Goal: Transaction & Acquisition: Book appointment/travel/reservation

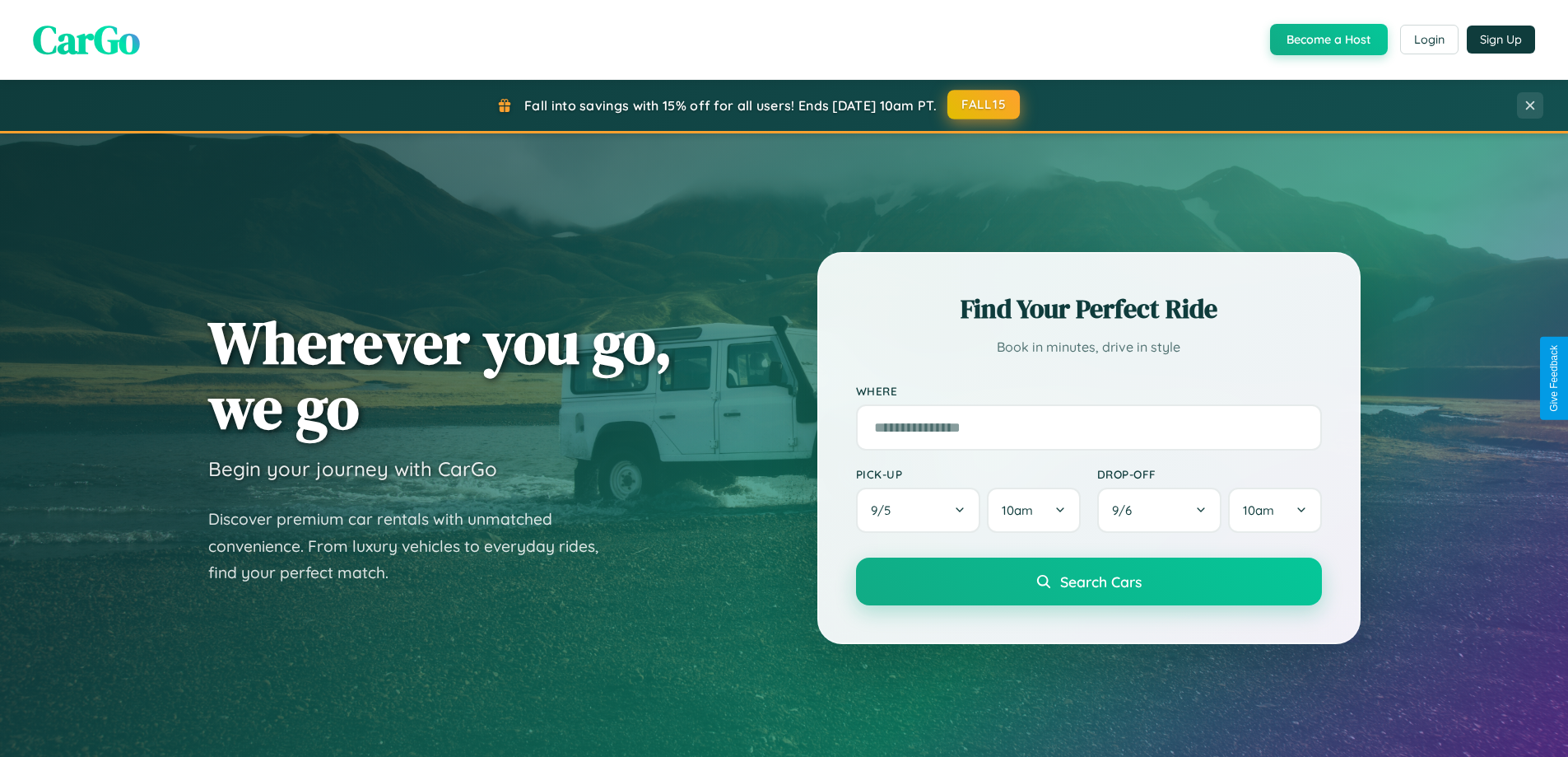
click at [985, 104] on button "FALL15" at bounding box center [984, 104] width 73 height 29
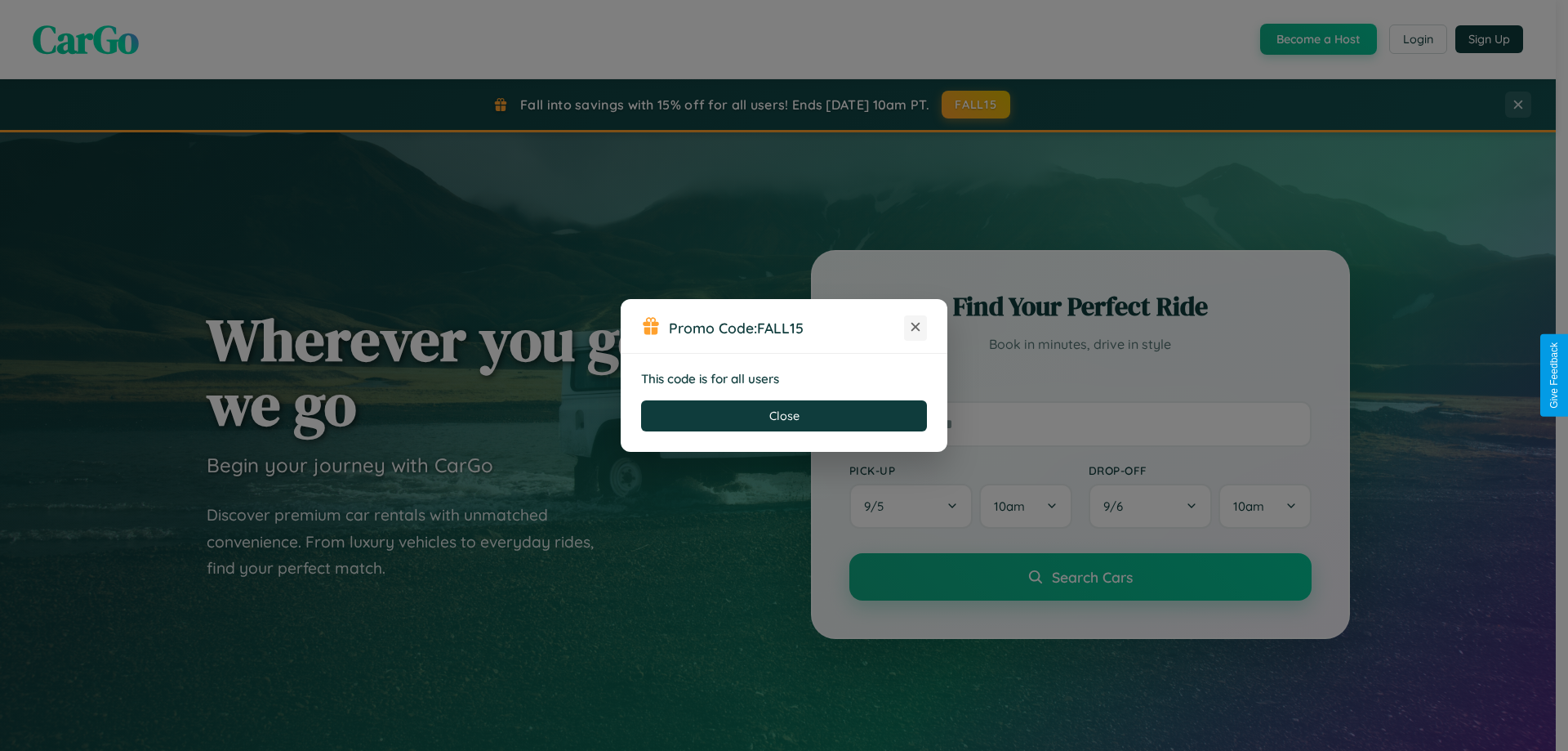
click at [916, 328] on icon at bounding box center [915, 326] width 16 height 16
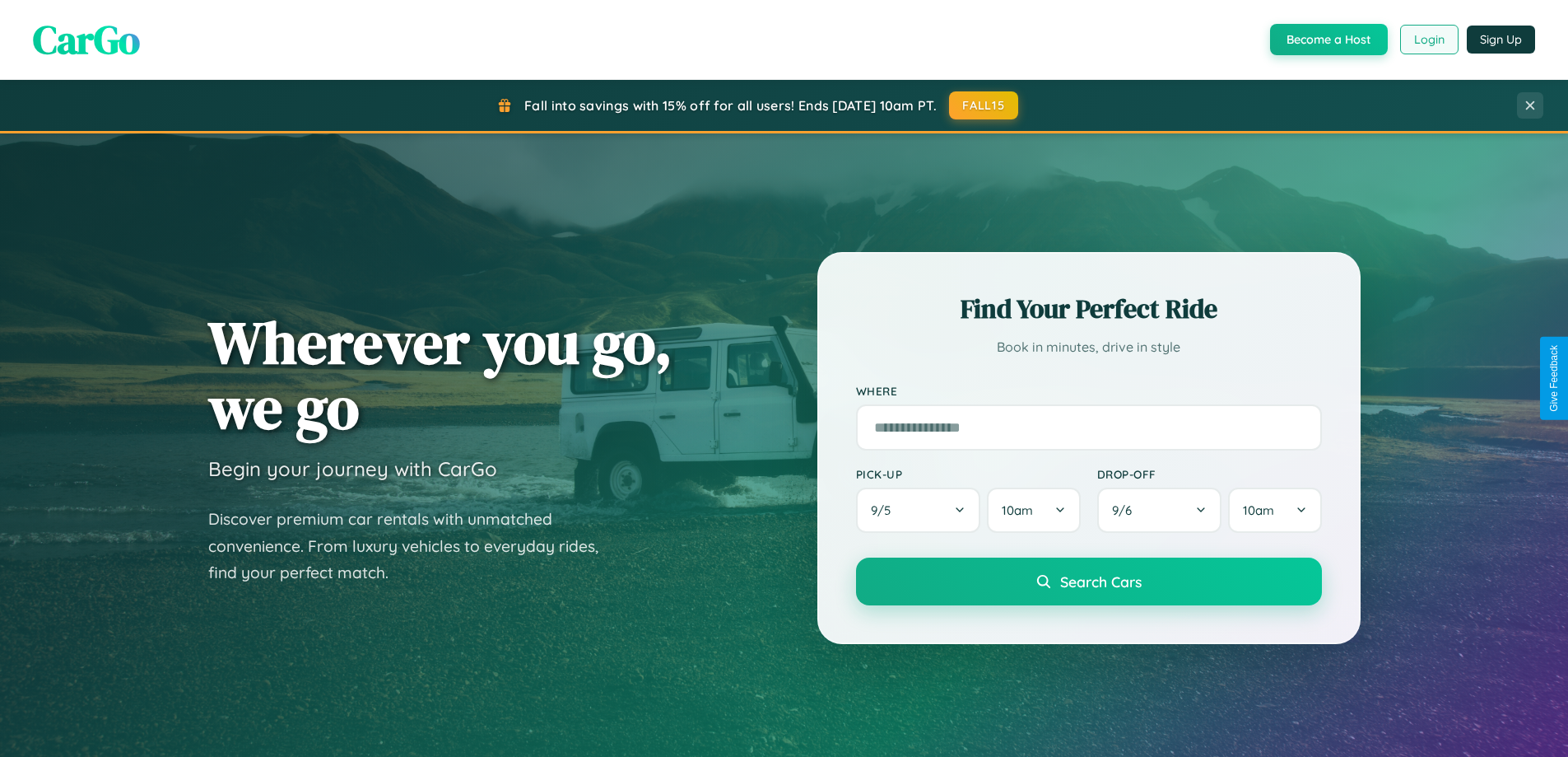
click at [1428, 40] on button "Login" at bounding box center [1430, 39] width 59 height 29
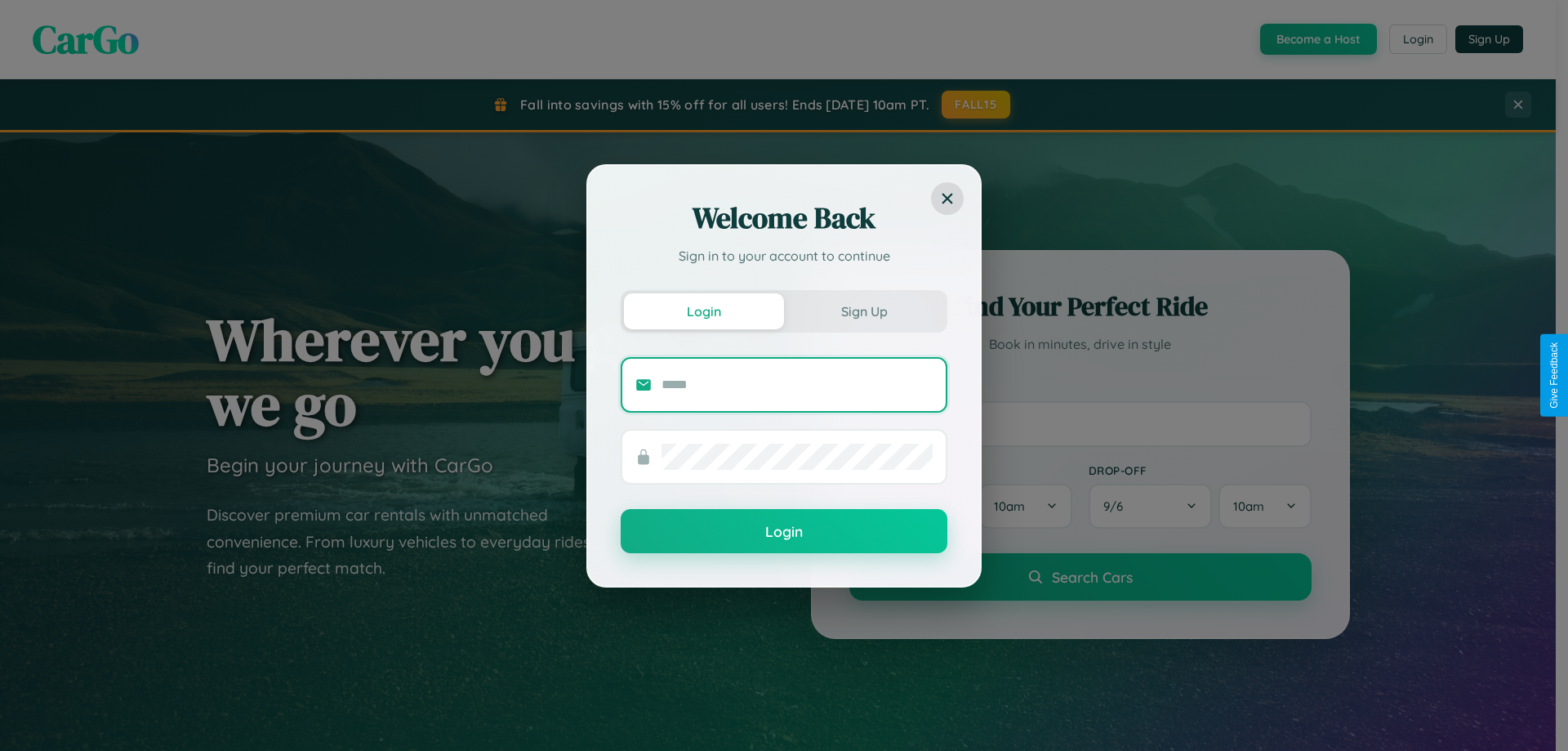
click at [798, 384] on input "text" at bounding box center [797, 385] width 272 height 26
type input "**********"
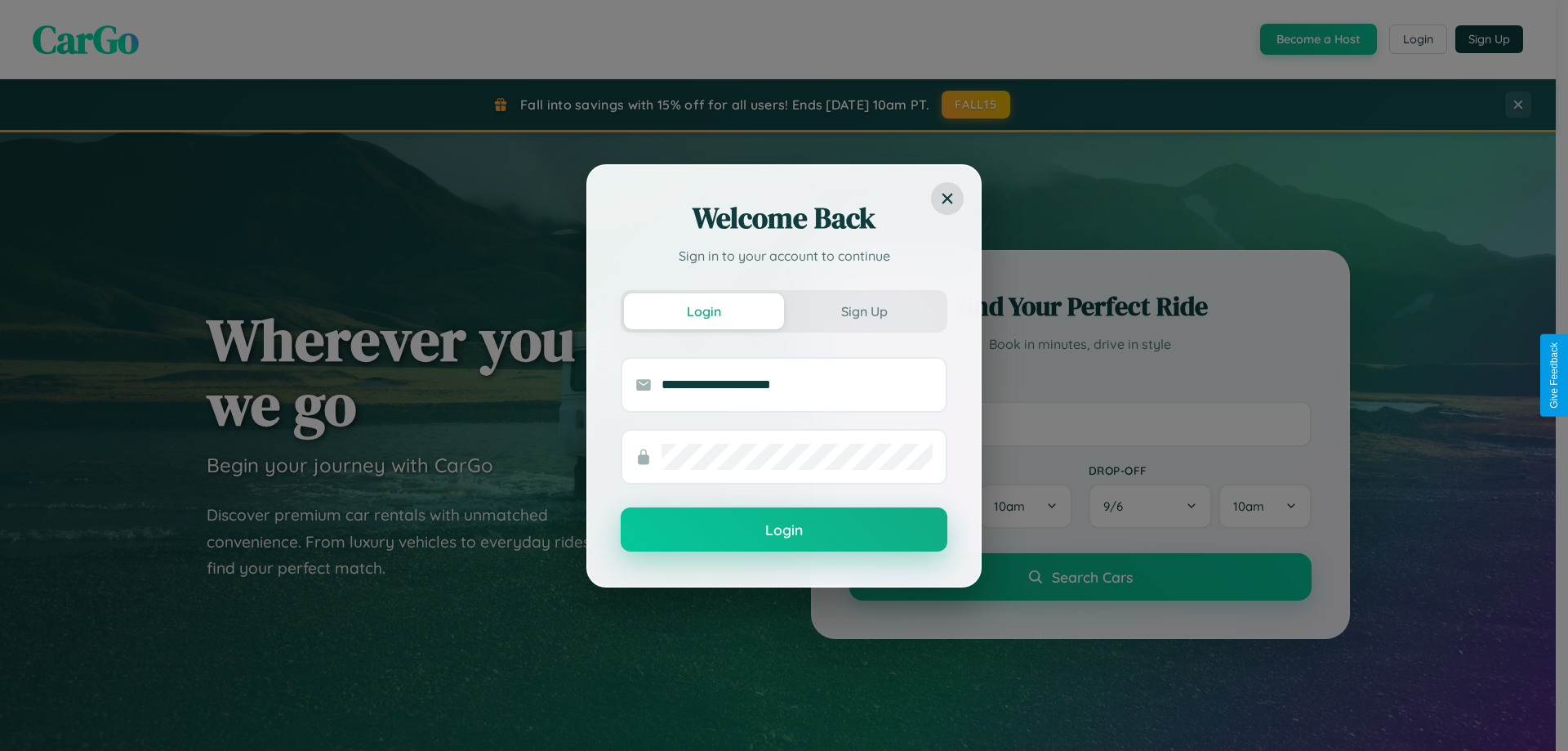
click at [784, 530] on button "Login" at bounding box center [784, 529] width 327 height 44
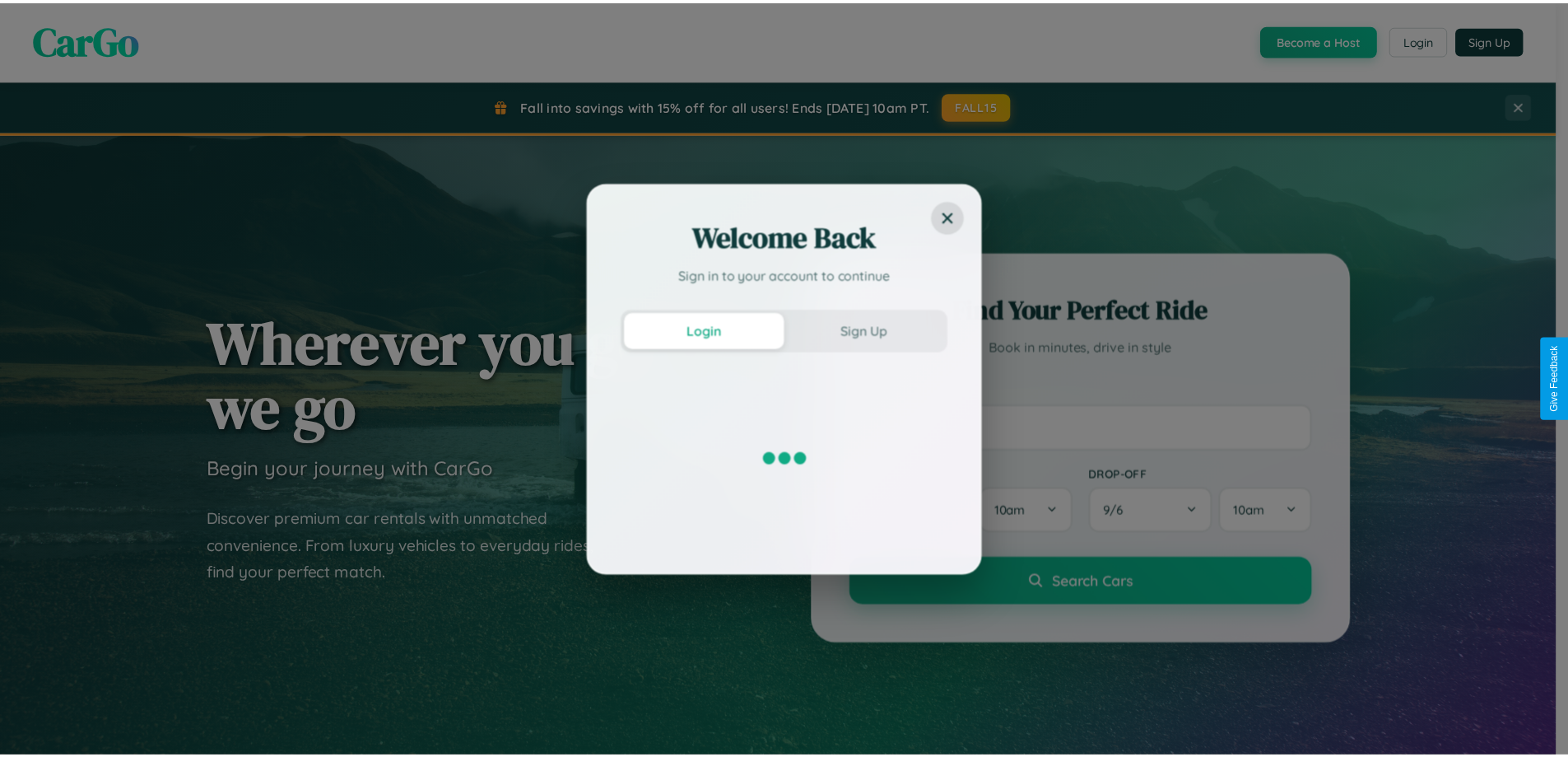
scroll to position [710, 0]
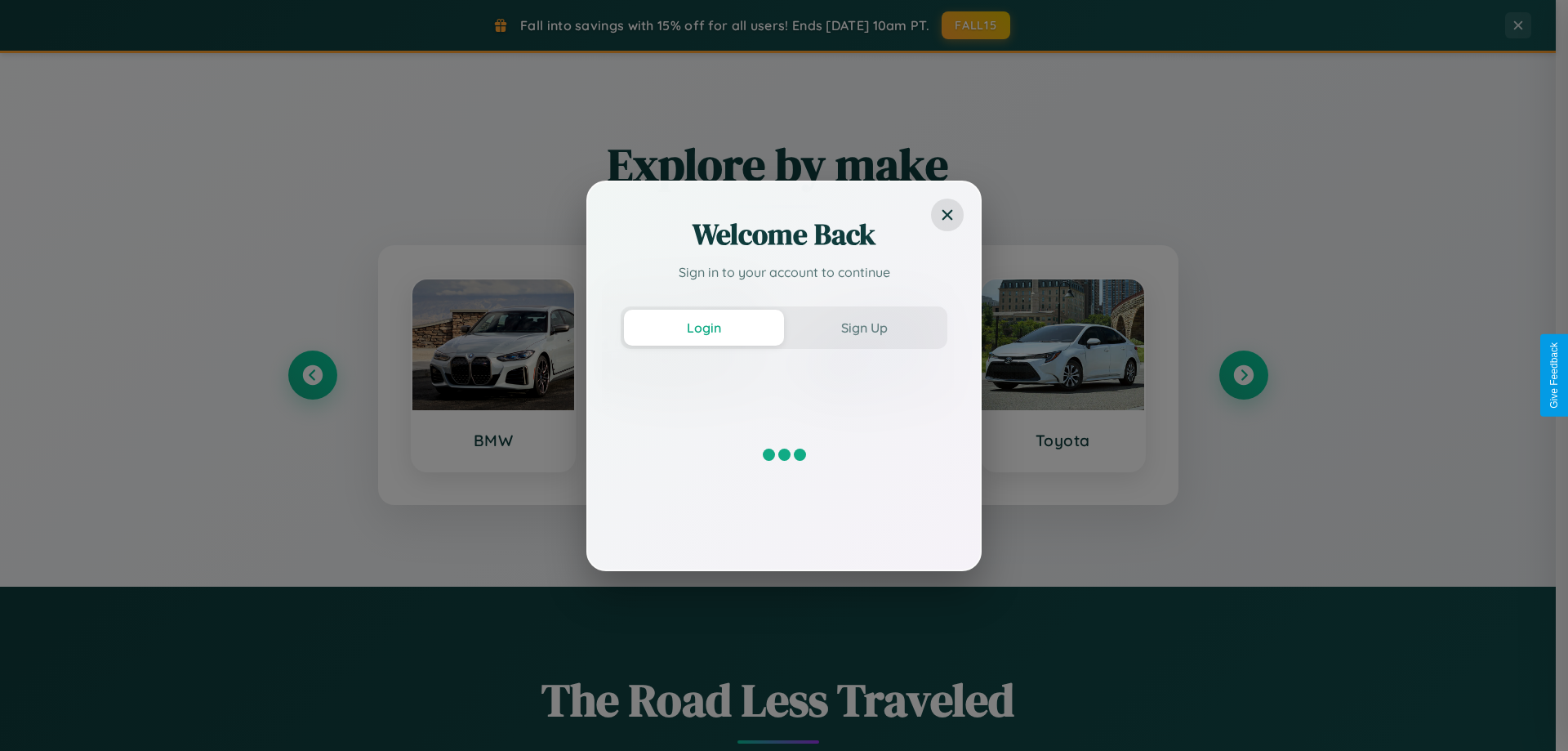
click at [1243, 375] on icon at bounding box center [1243, 375] width 20 height 20
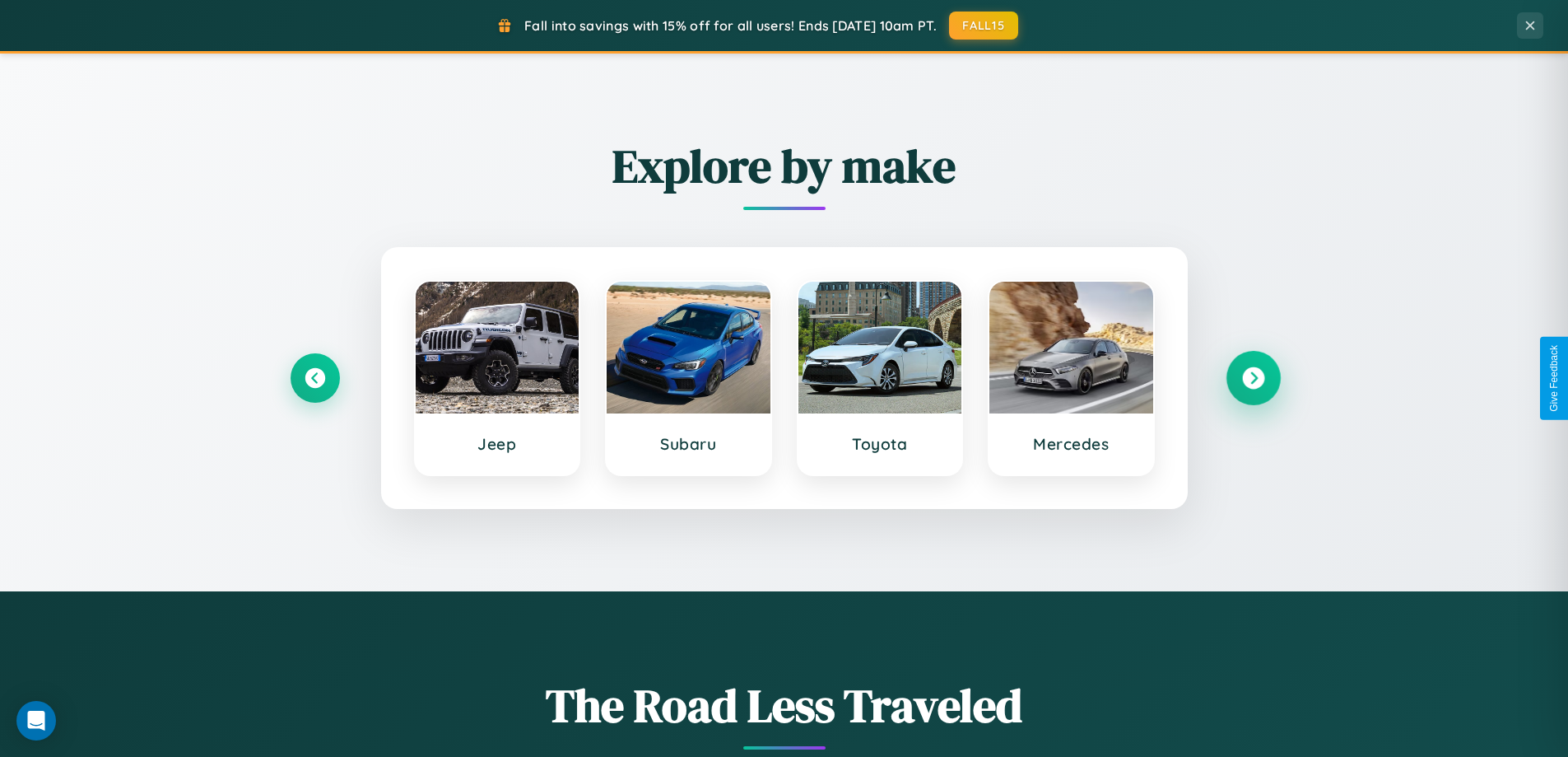
click at [1253, 378] on icon at bounding box center [1253, 378] width 22 height 22
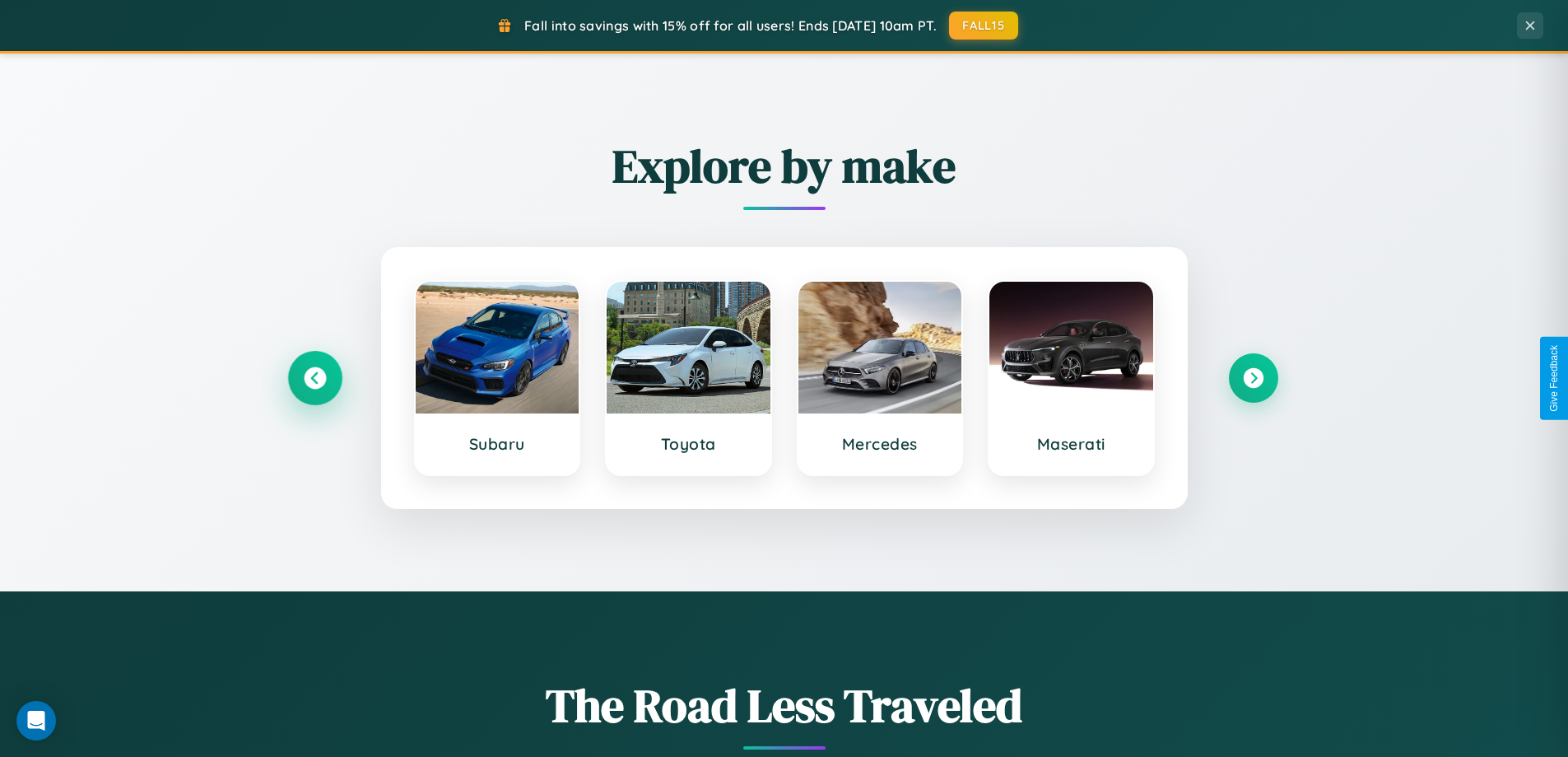
click at [314, 378] on icon at bounding box center [314, 378] width 22 height 22
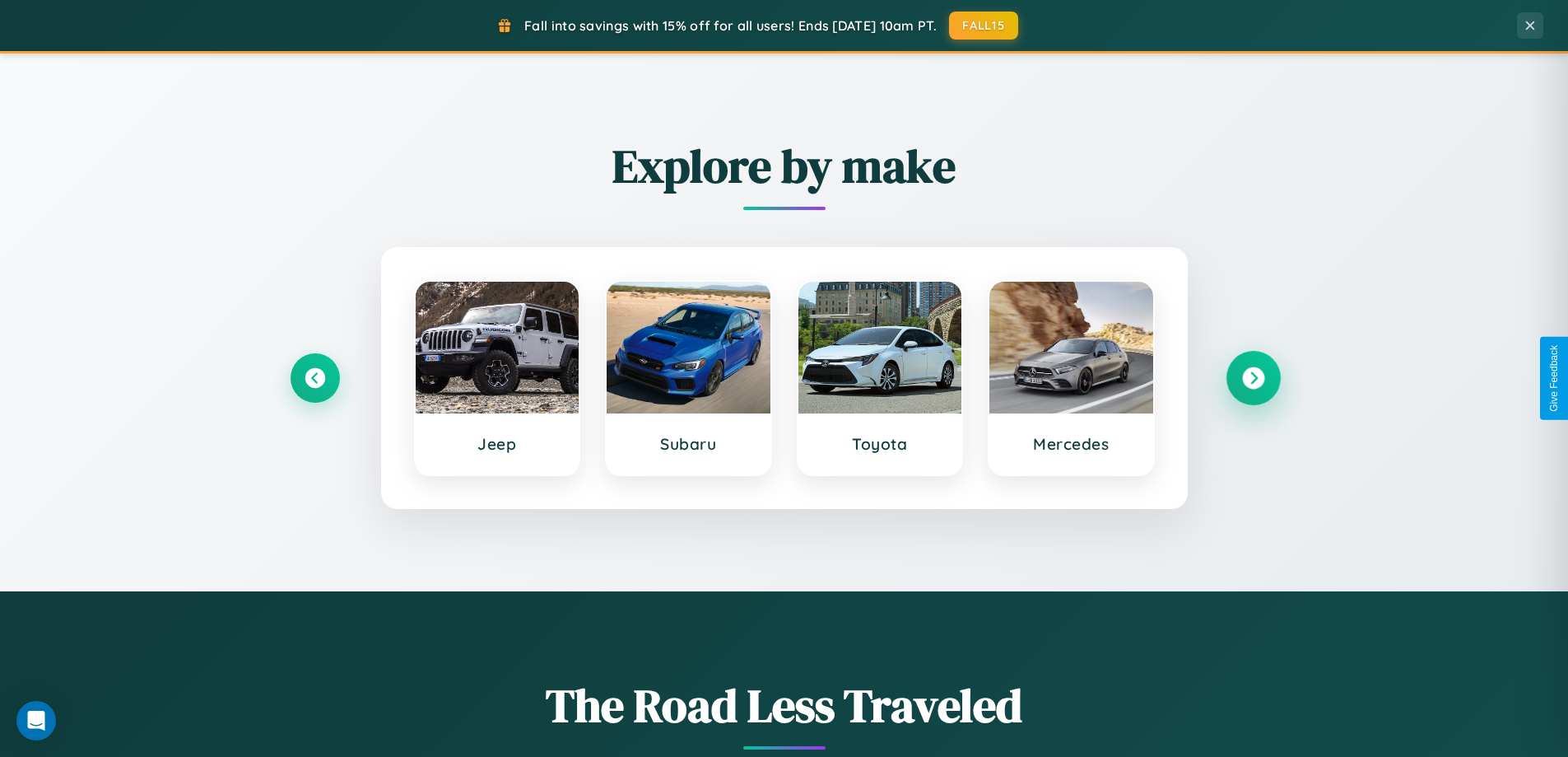
click at [1253, 378] on icon at bounding box center [1253, 378] width 22 height 22
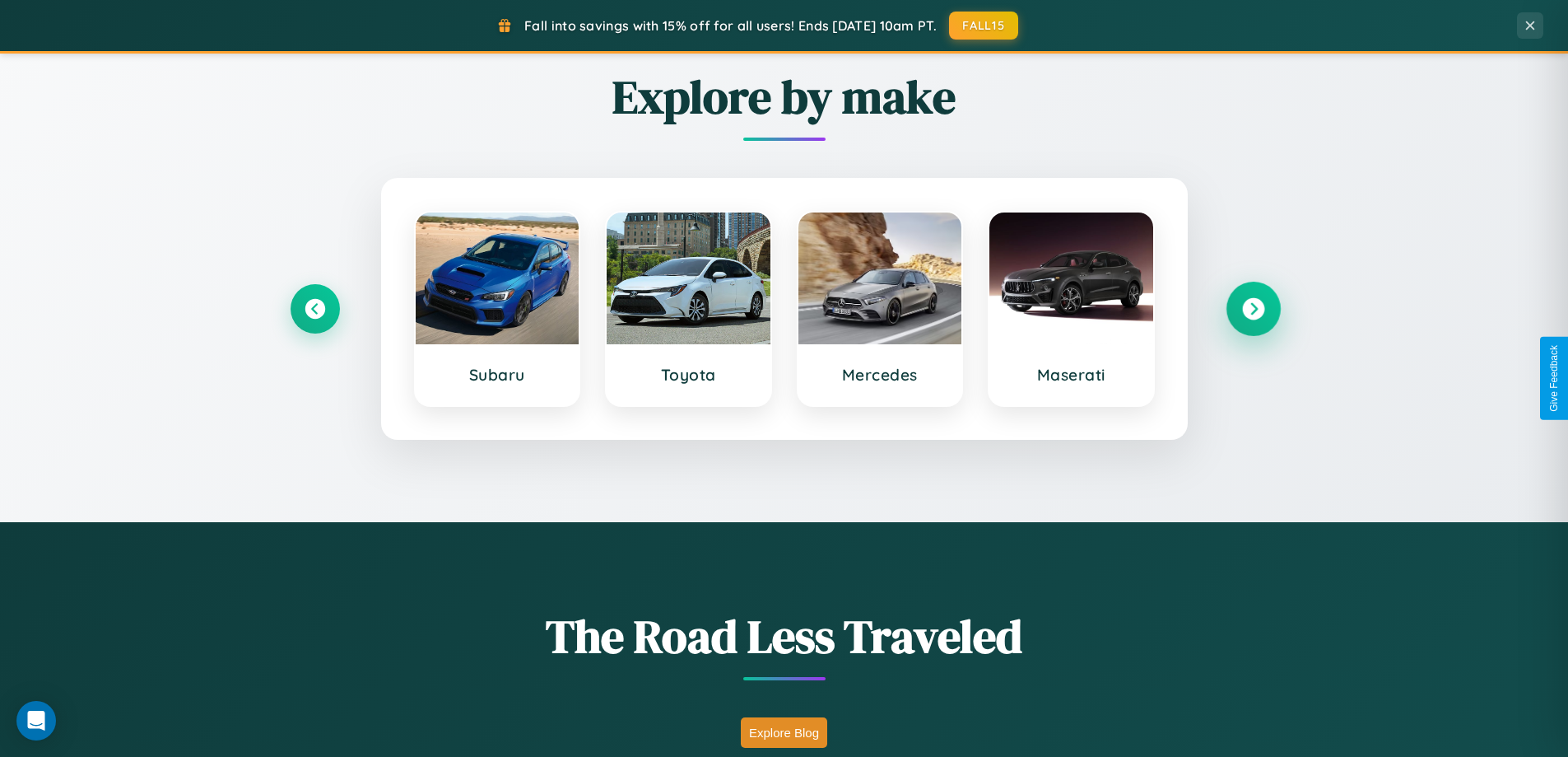
scroll to position [3169, 0]
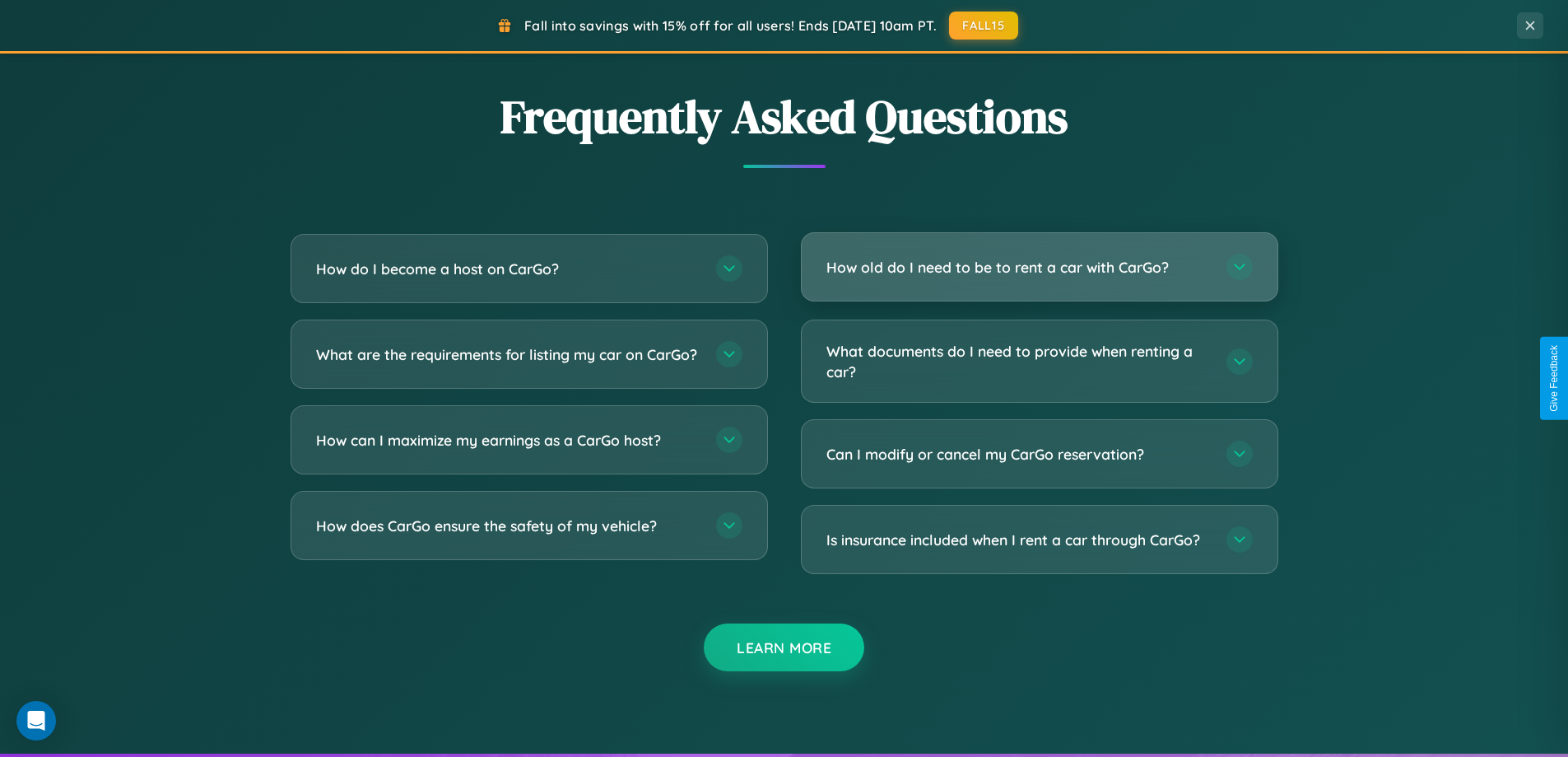
click at [1039, 267] on h3 "How old do I need to be to rent a car with CarGo?" at bounding box center [1018, 267] width 383 height 21
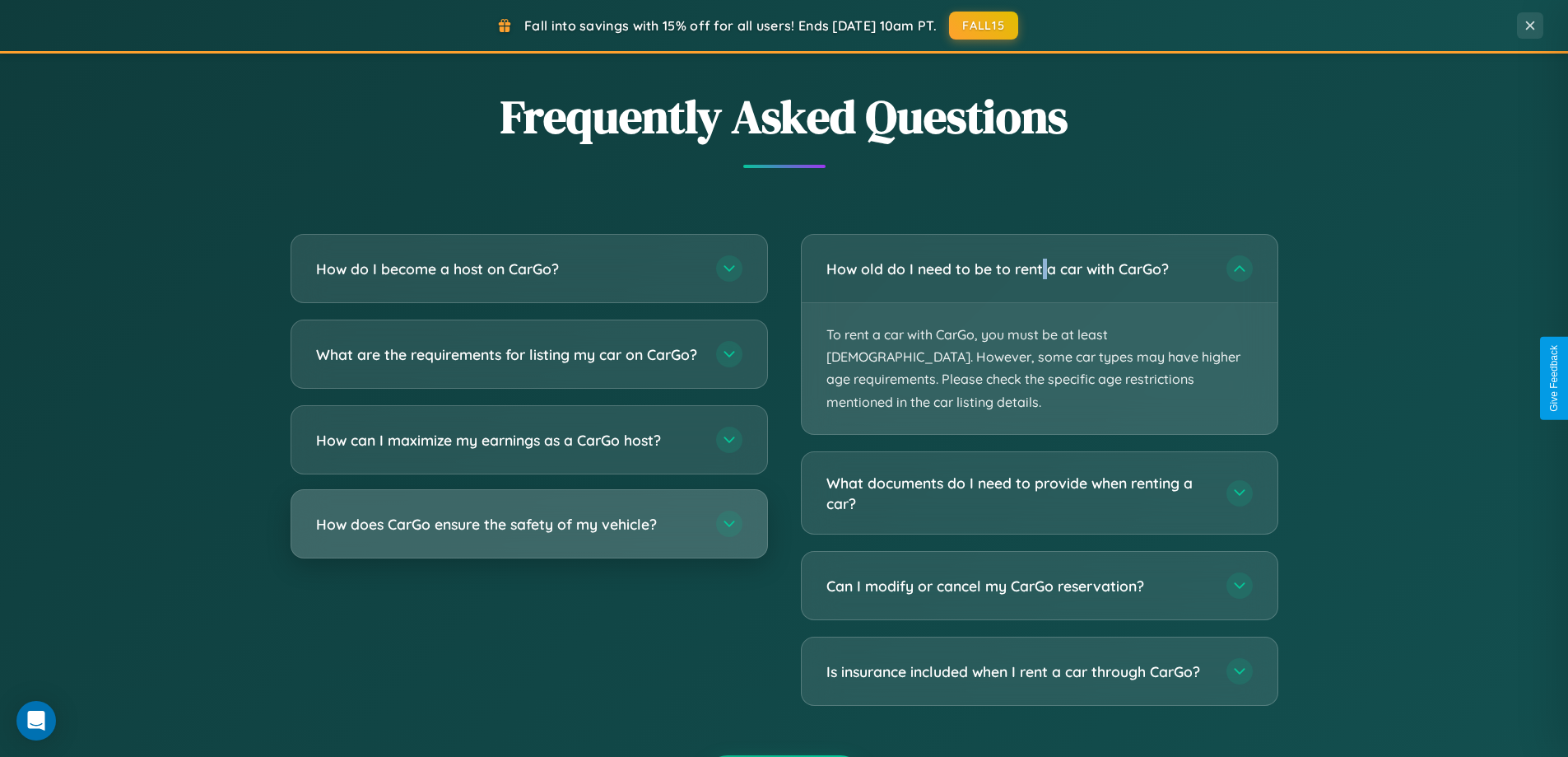
click at [528, 534] on h3 "How does CarGo ensure the safety of my vehicle?" at bounding box center [508, 524] width 383 height 21
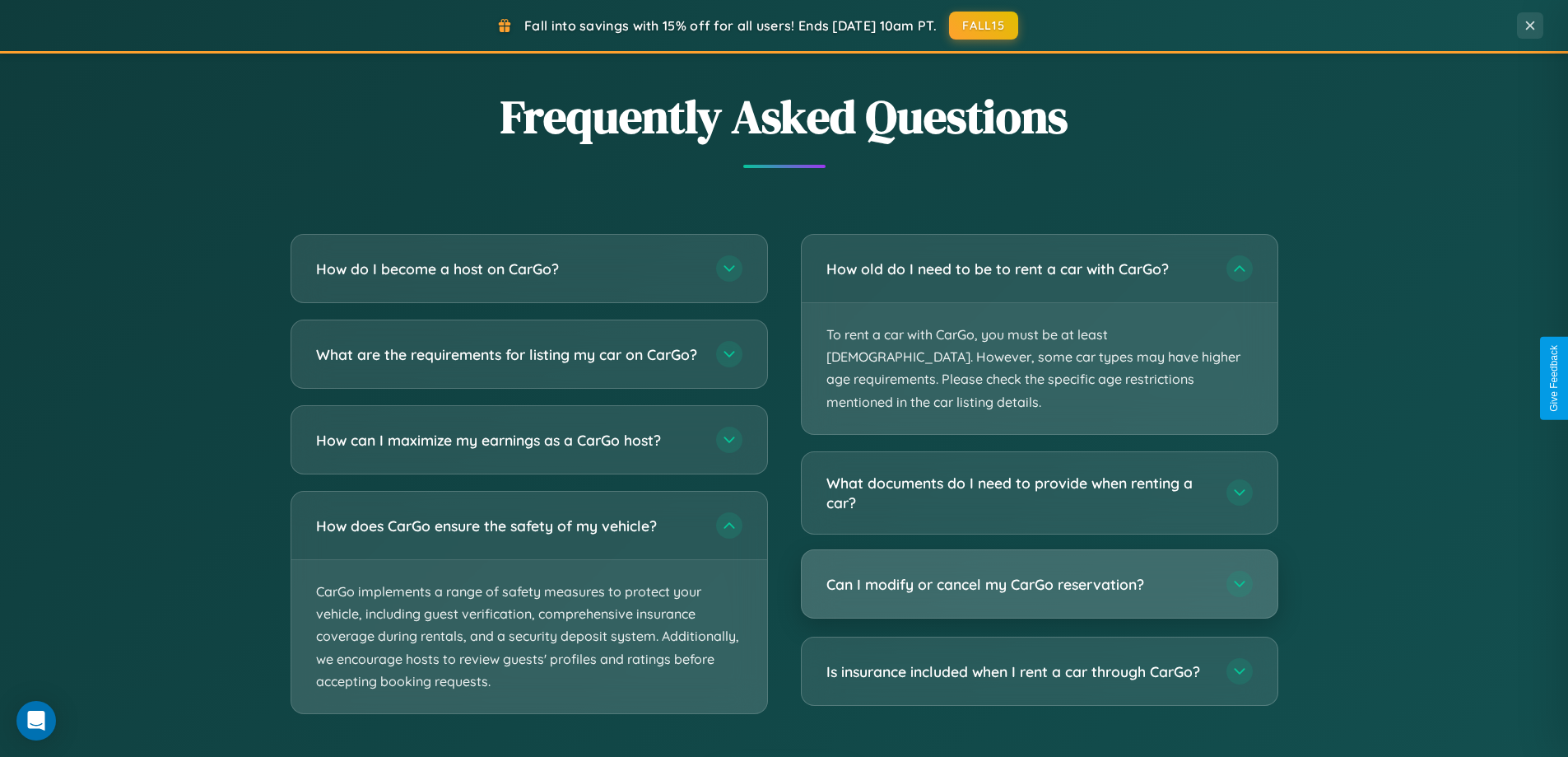
click at [1039, 574] on h3 "Can I modify or cancel my CarGo reservation?" at bounding box center [1018, 585] width 383 height 21
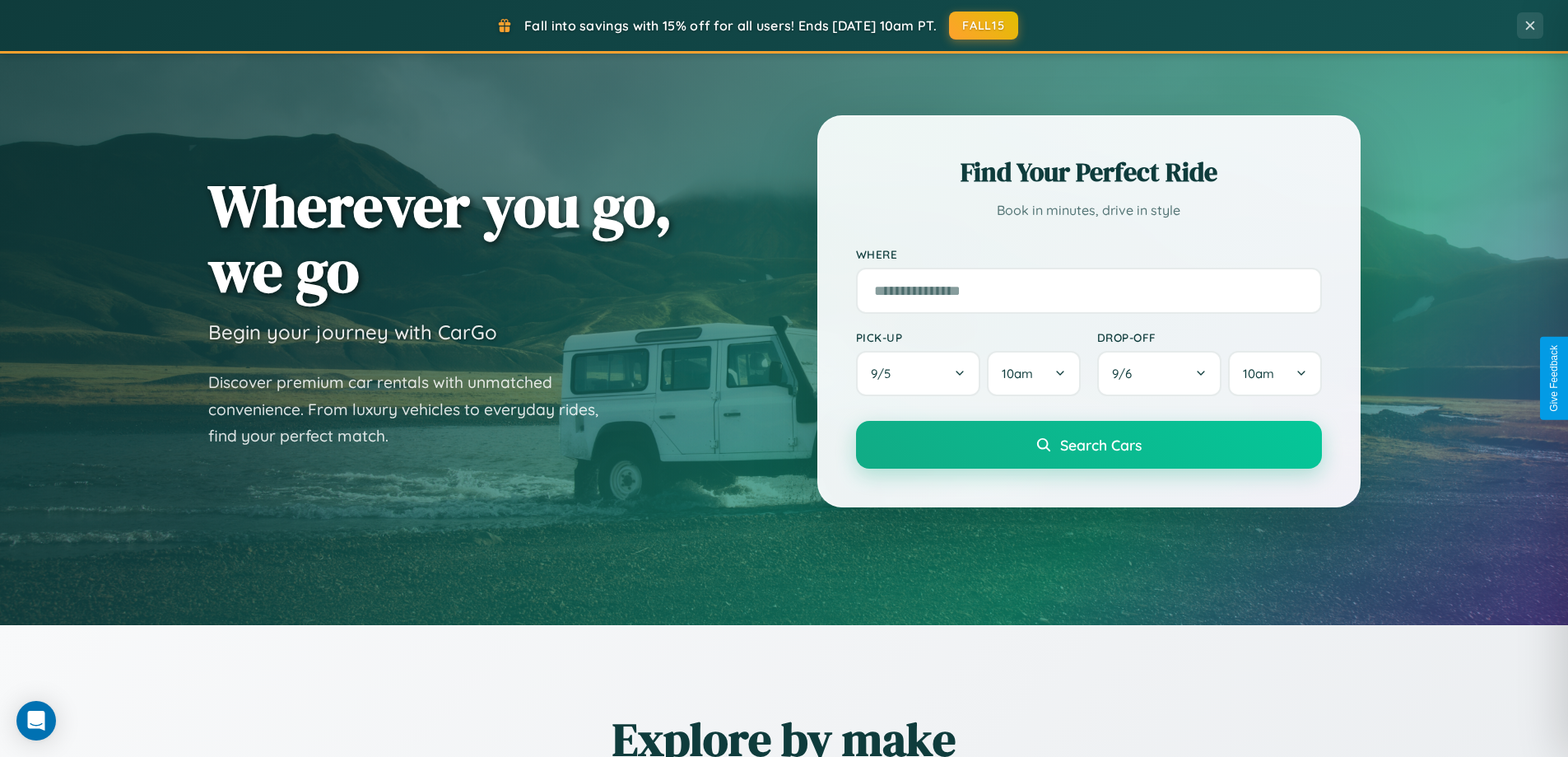
scroll to position [48, 0]
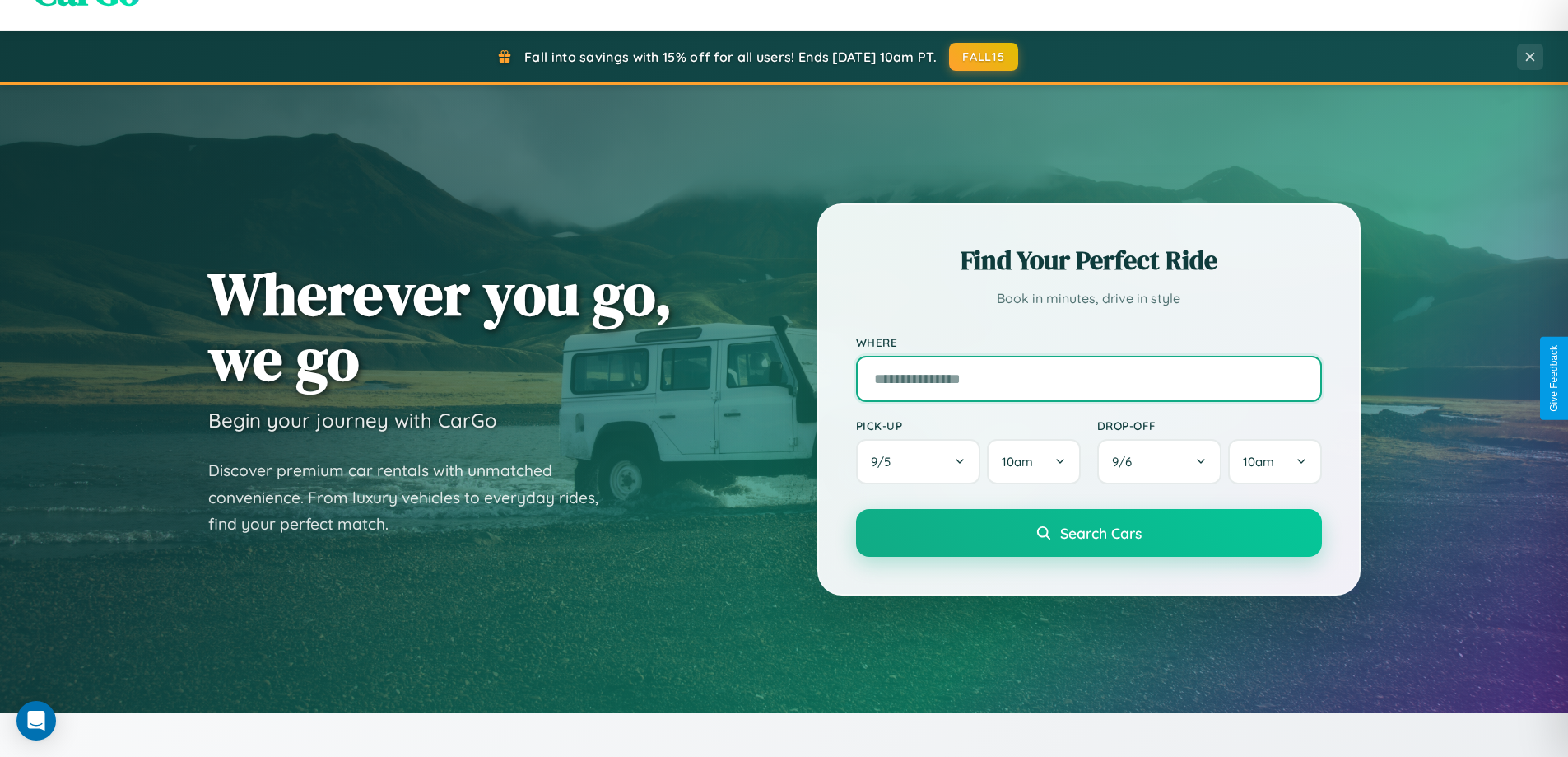
click at [1088, 378] on input "text" at bounding box center [1089, 379] width 466 height 46
type input "**********"
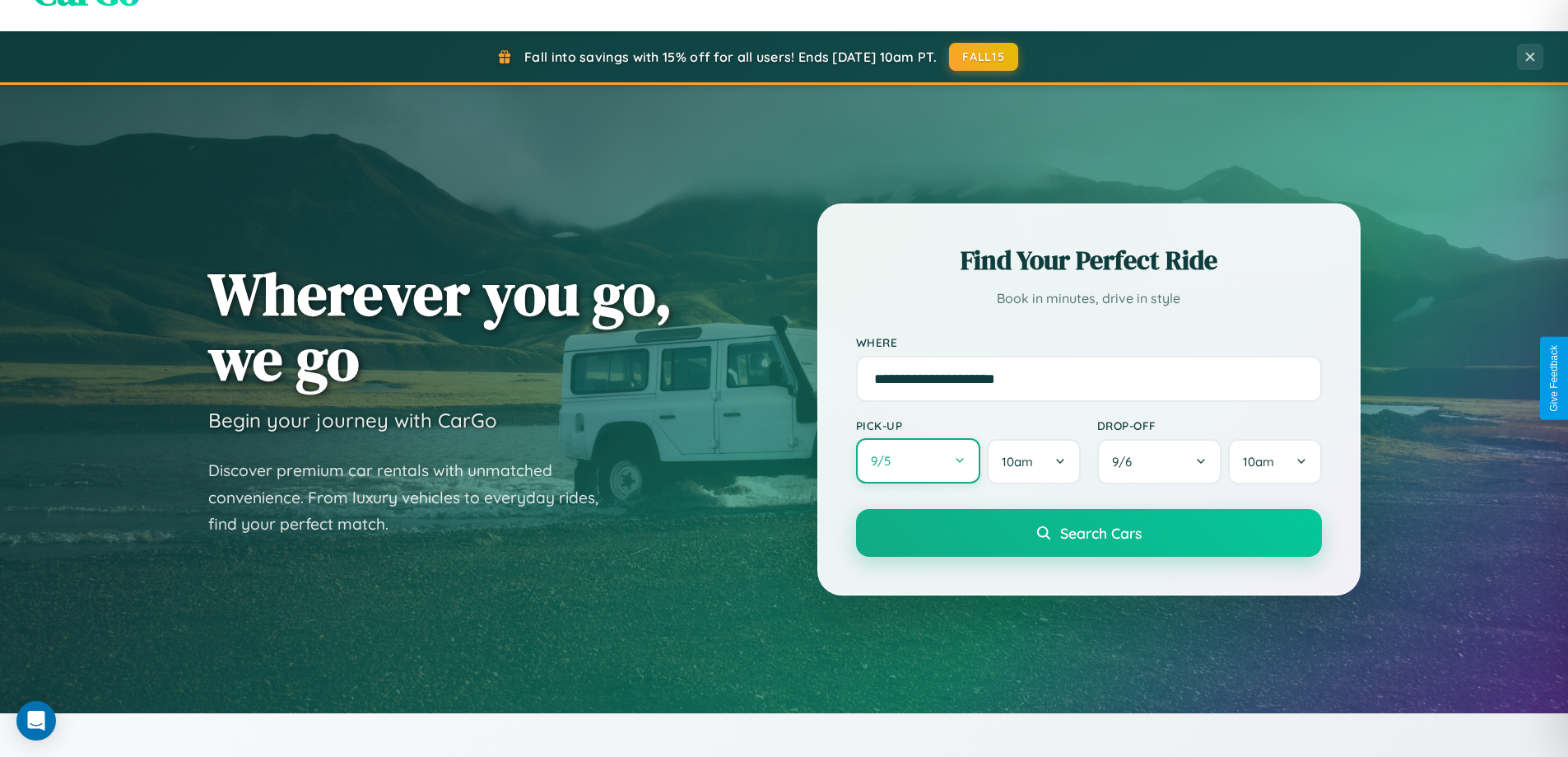
click at [918, 461] on button "9 / 5" at bounding box center [918, 461] width 125 height 45
select select "*"
select select "****"
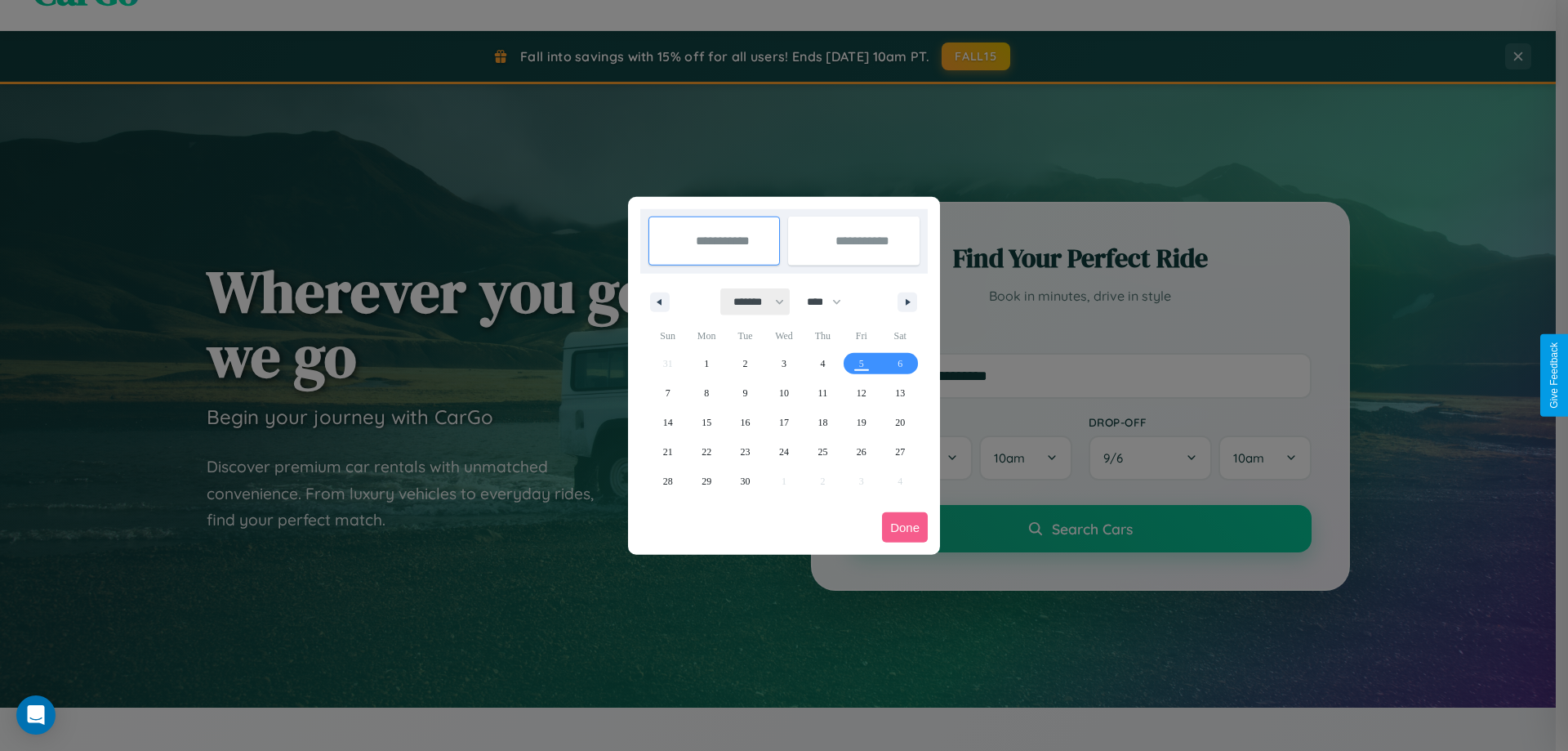
drag, startPoint x: 752, startPoint y: 302, endPoint x: 784, endPoint y: 328, distance: 41.2
click at [752, 302] on select "******* ******** ***** ***** *** **** **** ****** ********* ******* ******** **…" at bounding box center [756, 302] width 70 height 27
select select "**"
click at [861, 363] on span "5" at bounding box center [862, 363] width 5 height 29
type input "**********"
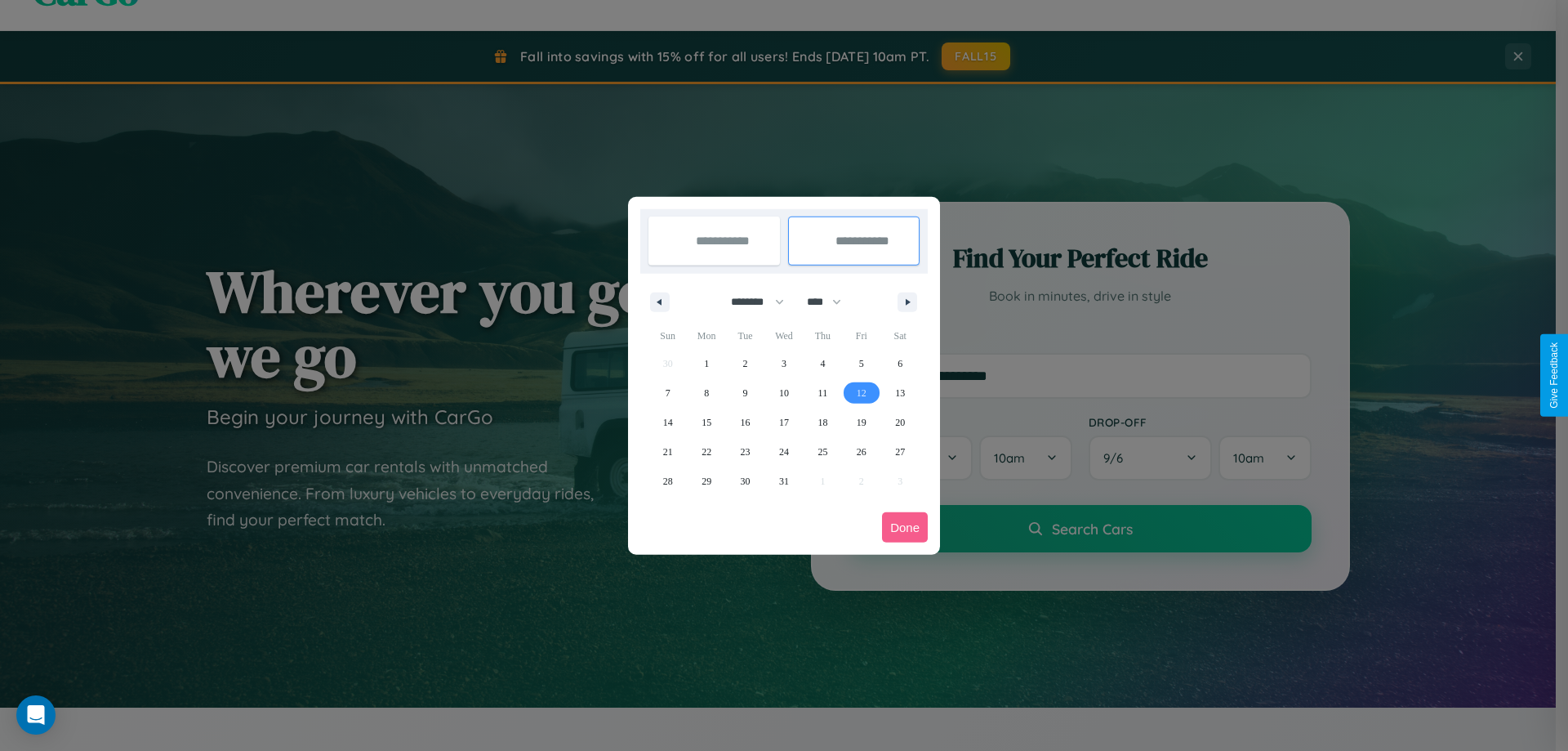
click at [861, 392] on span "12" at bounding box center [862, 393] width 9 height 29
type input "**********"
click at [905, 527] on button "Done" at bounding box center [905, 527] width 46 height 30
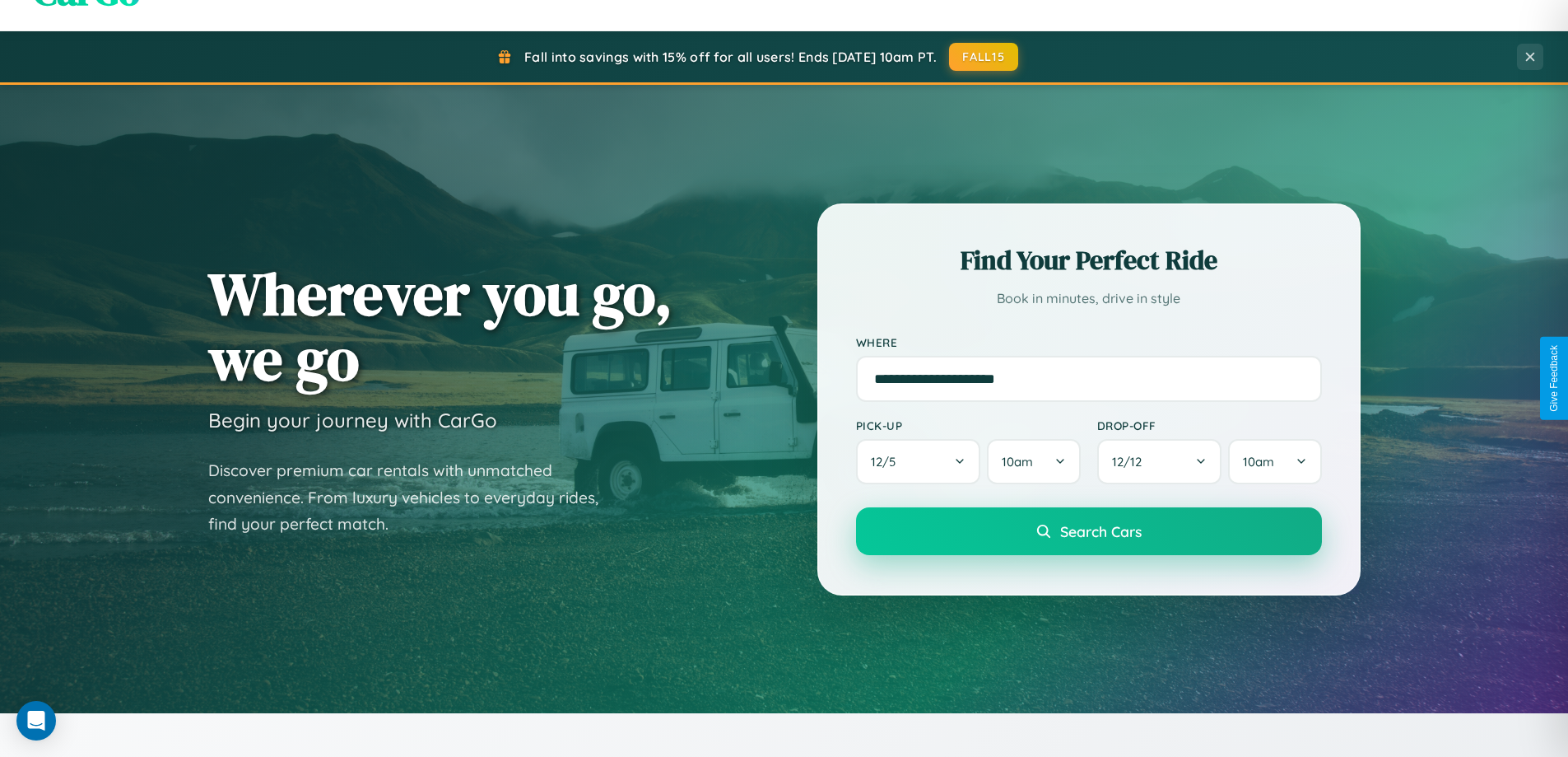
click at [1088, 532] on span "Search Cars" at bounding box center [1101, 531] width 81 height 18
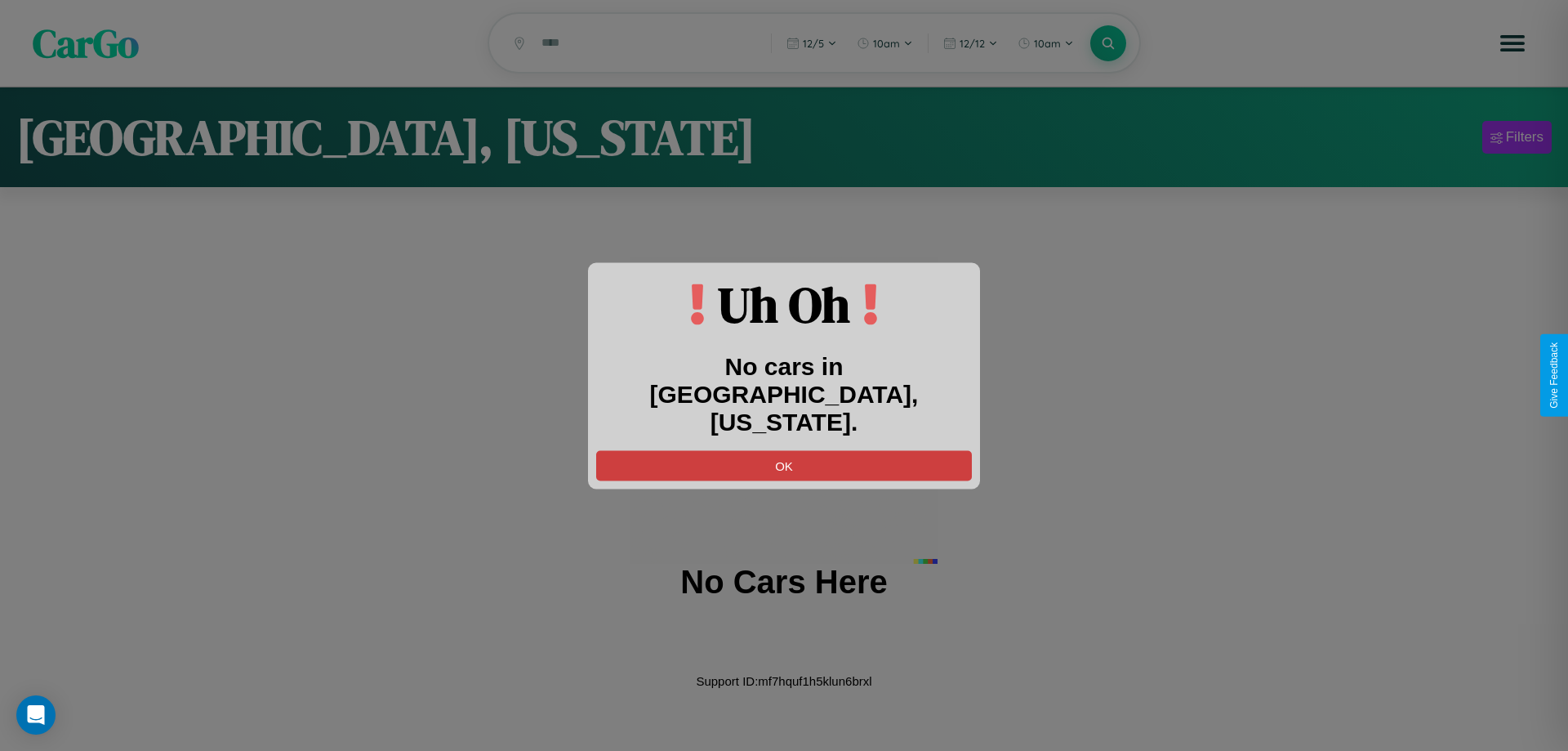
click at [784, 450] on button "OK" at bounding box center [784, 465] width 376 height 30
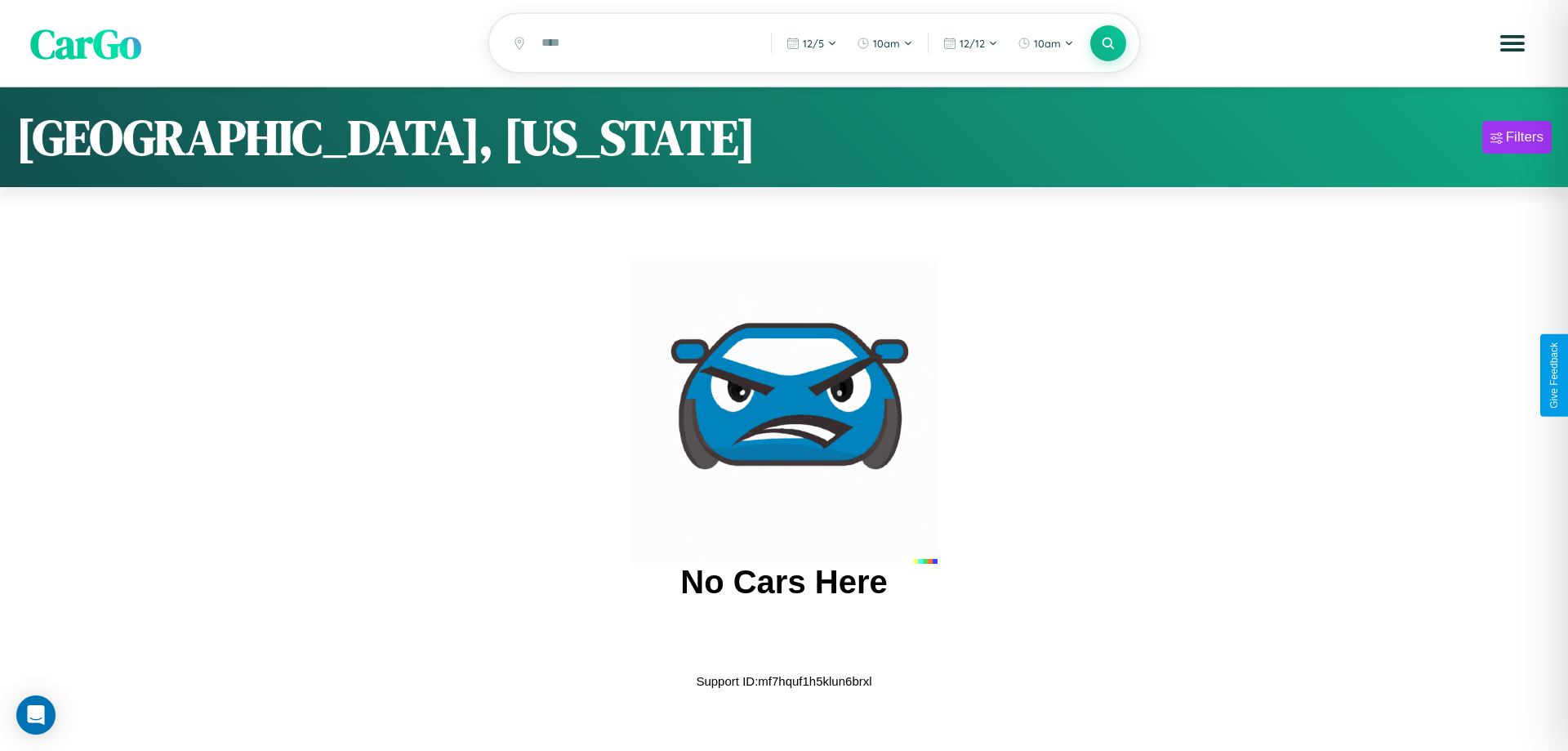
click at [85, 44] on span "CarGo" at bounding box center [85, 43] width 111 height 56
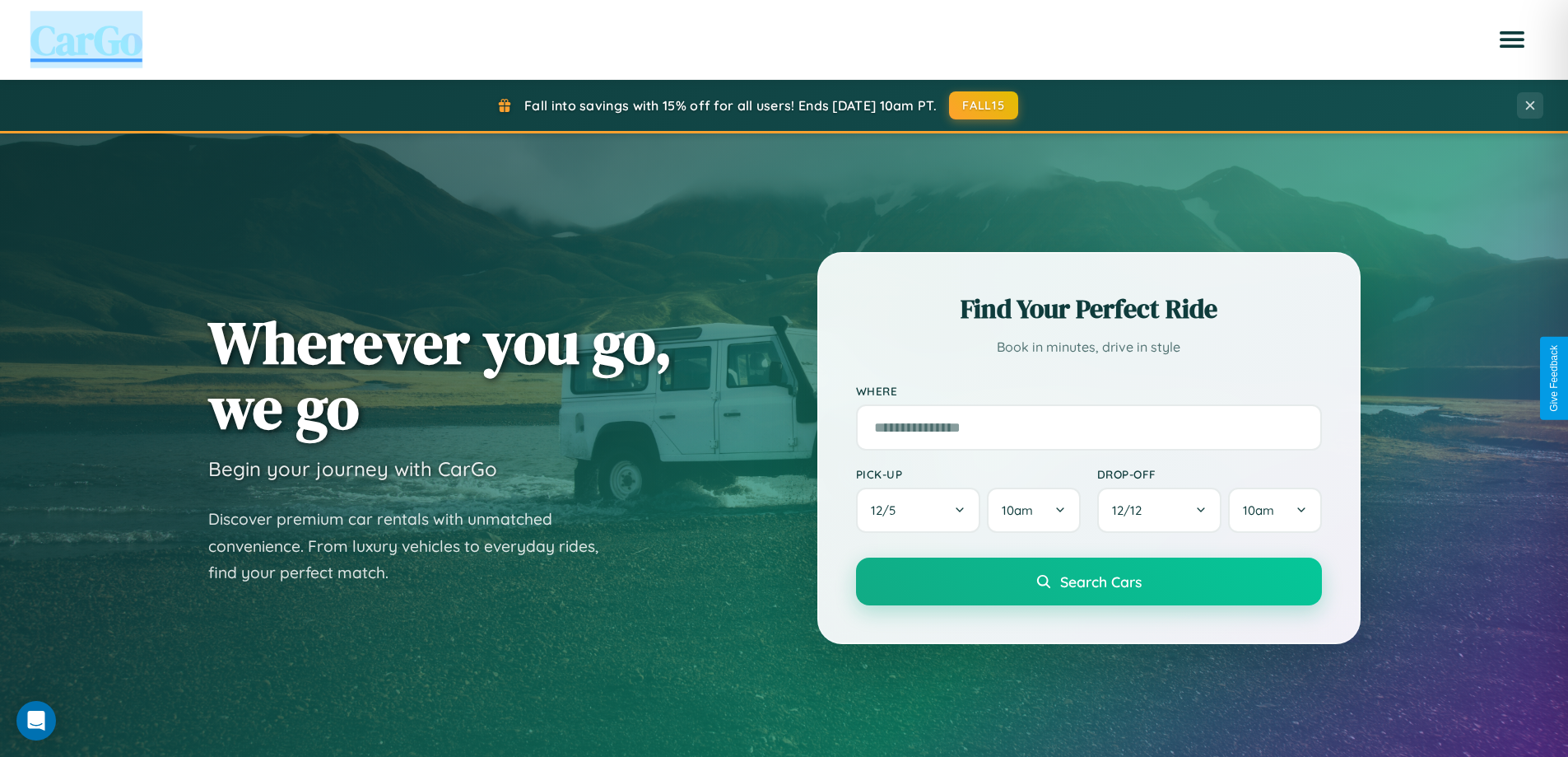
scroll to position [710, 0]
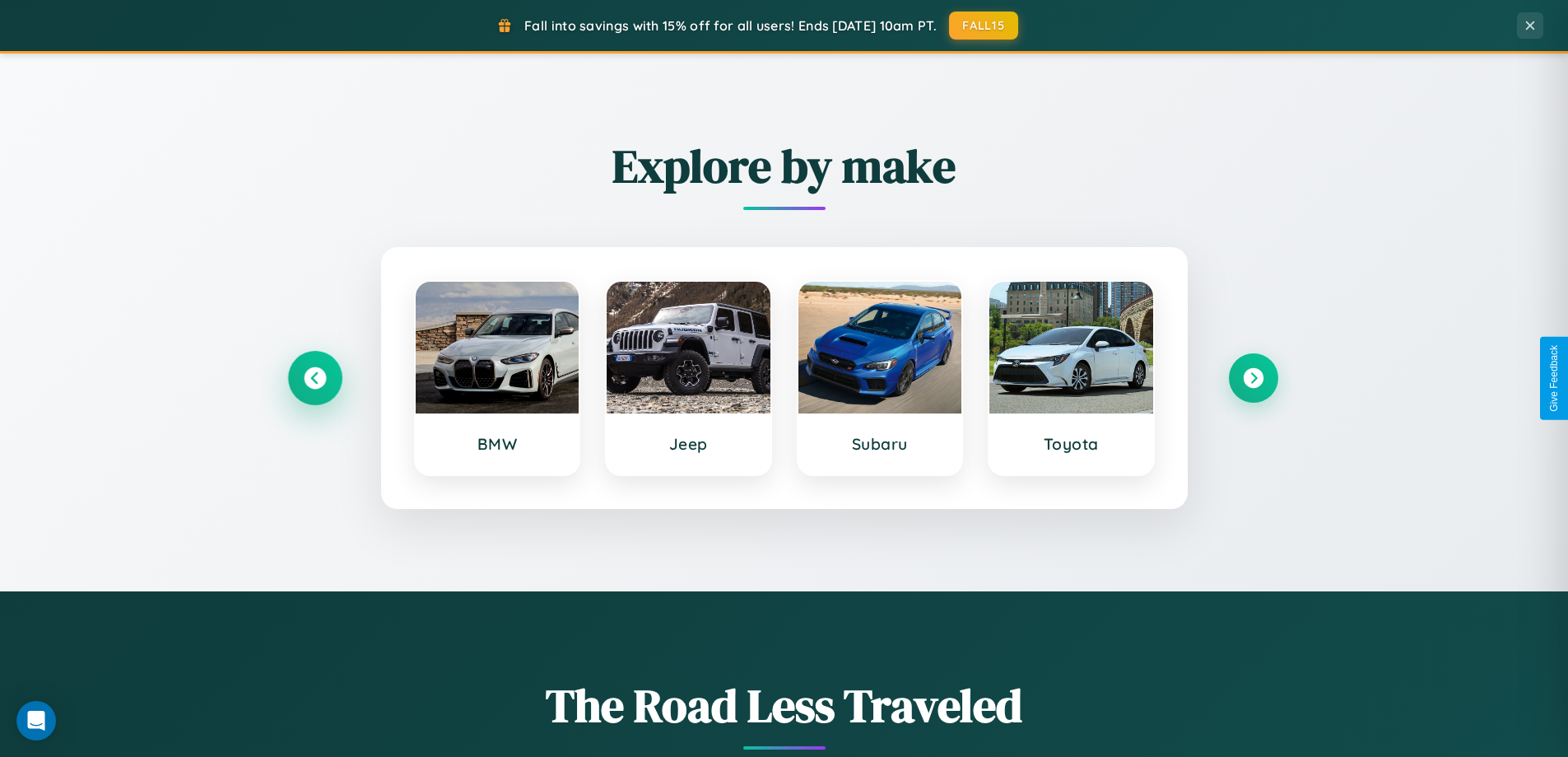
click at [314, 378] on icon at bounding box center [314, 378] width 22 height 22
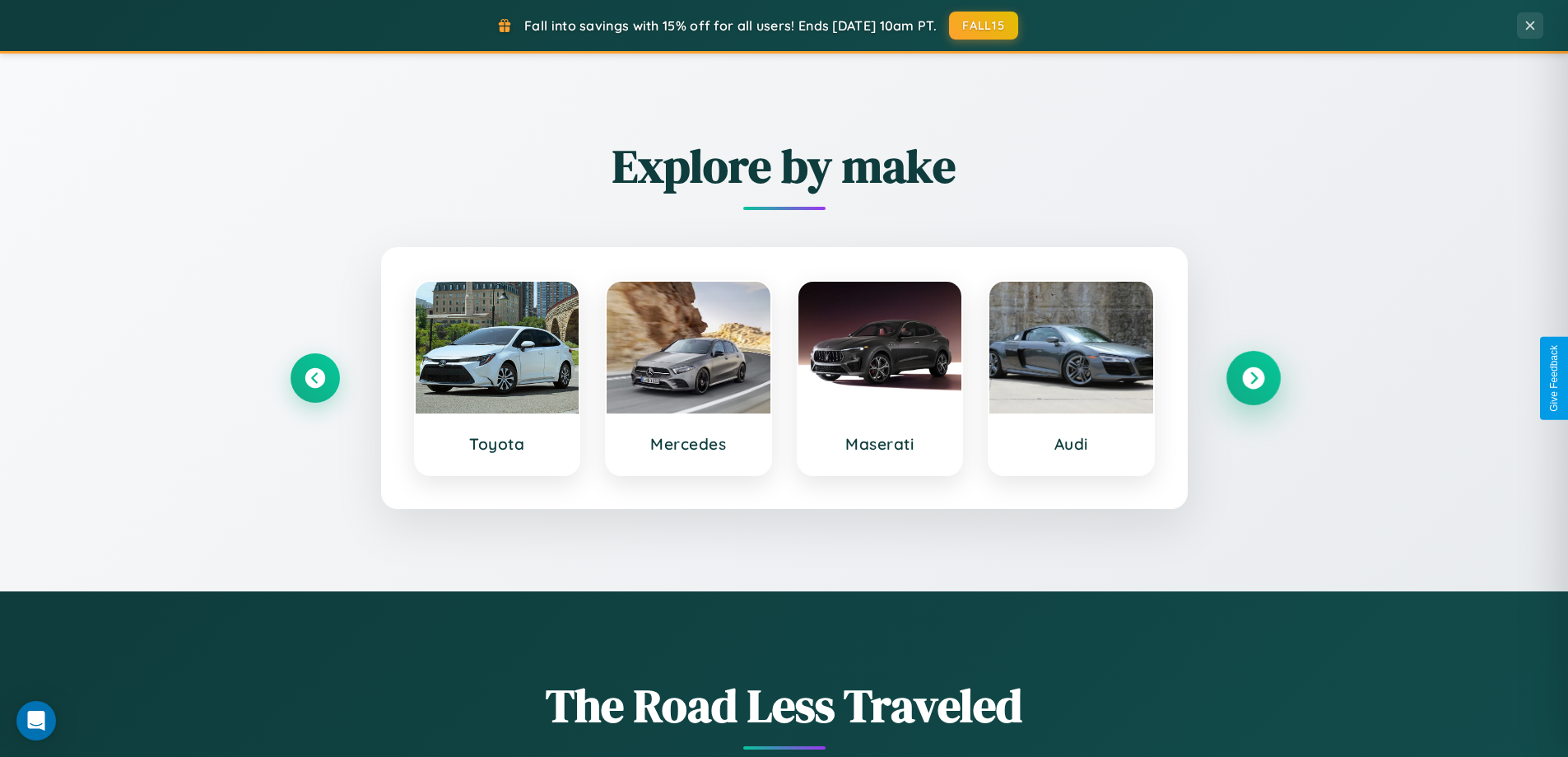
click at [1253, 378] on icon at bounding box center [1253, 378] width 22 height 22
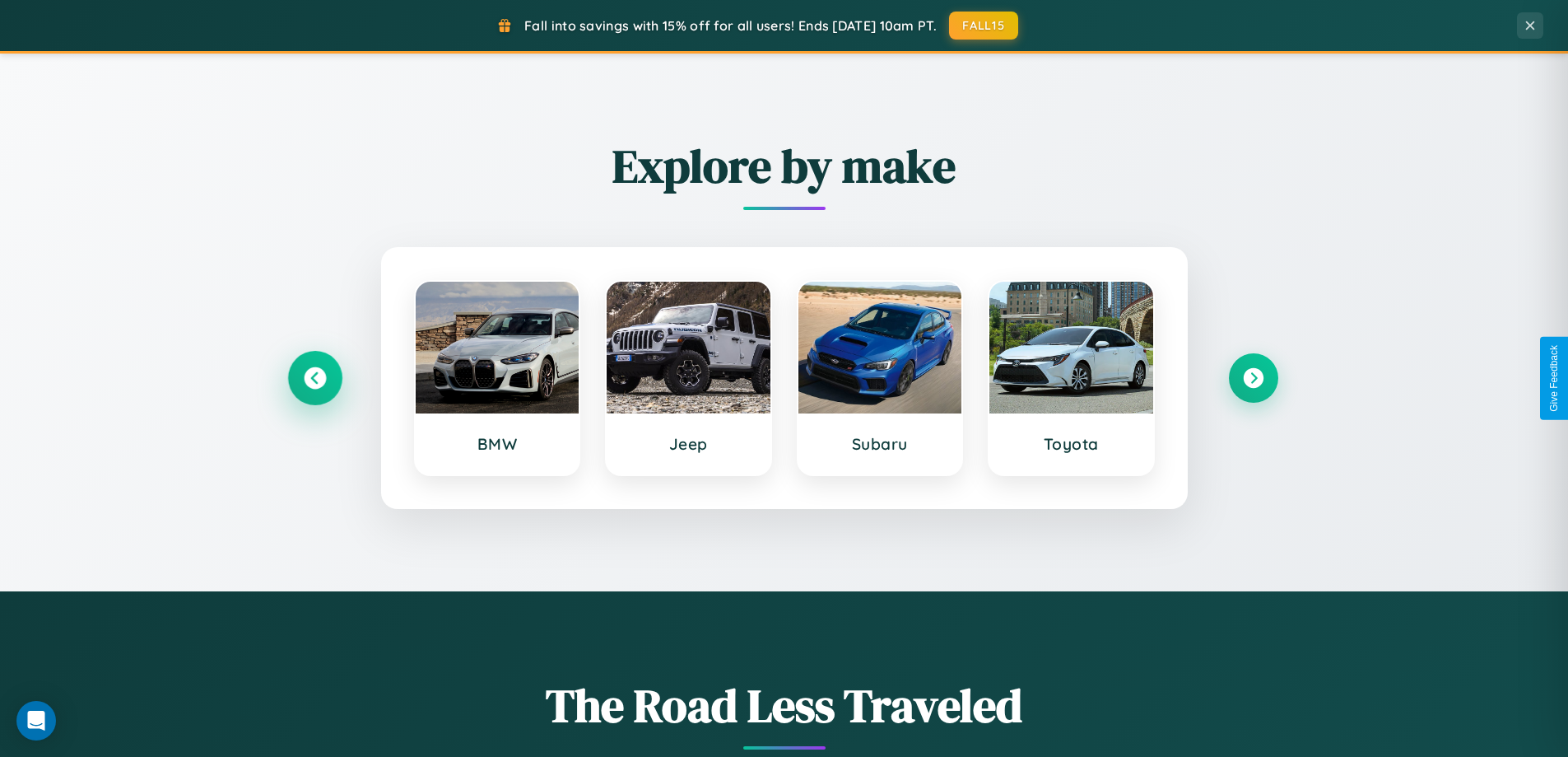
click at [314, 378] on icon at bounding box center [314, 378] width 22 height 22
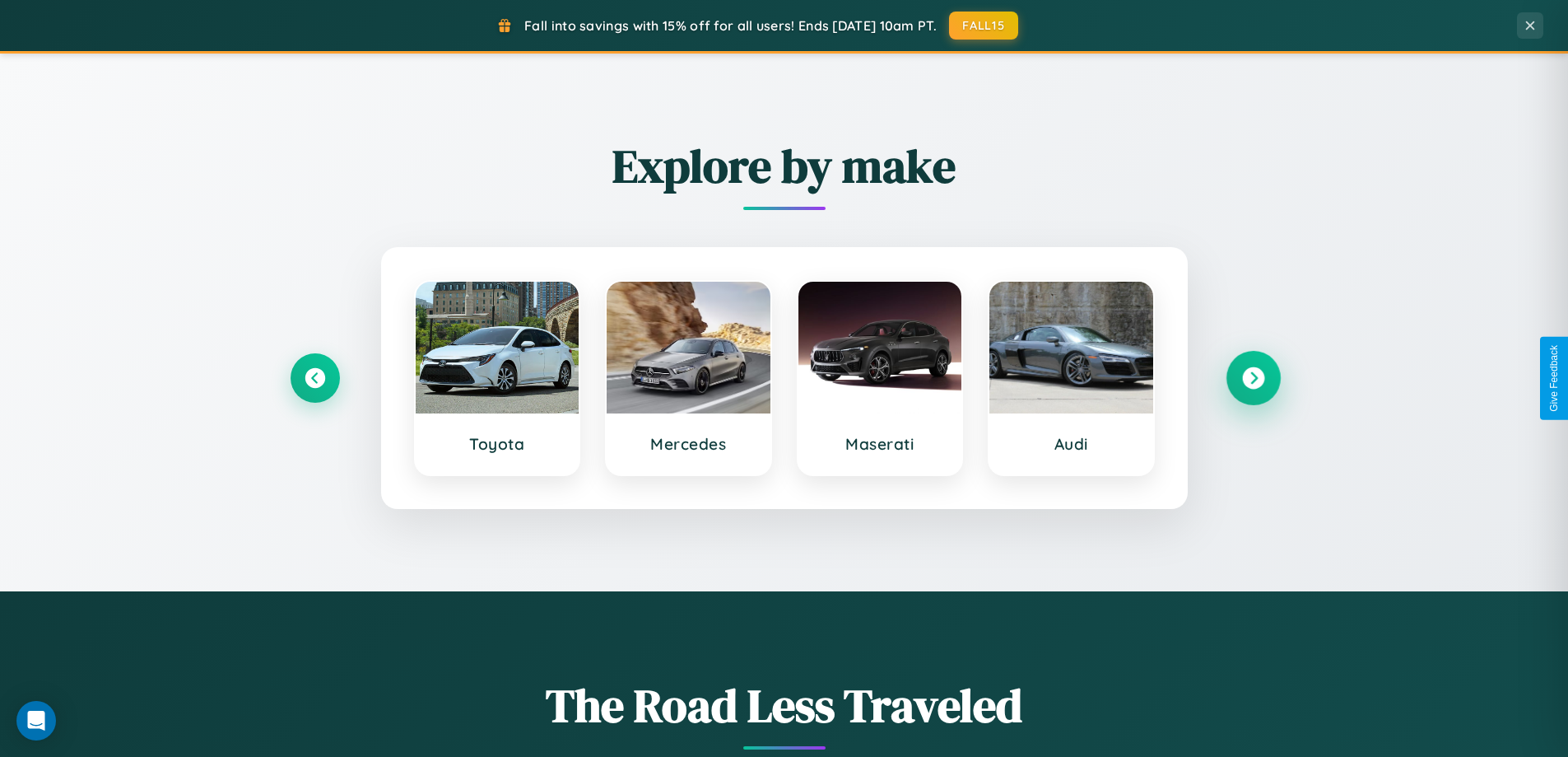
click at [1253, 378] on icon at bounding box center [1253, 378] width 22 height 22
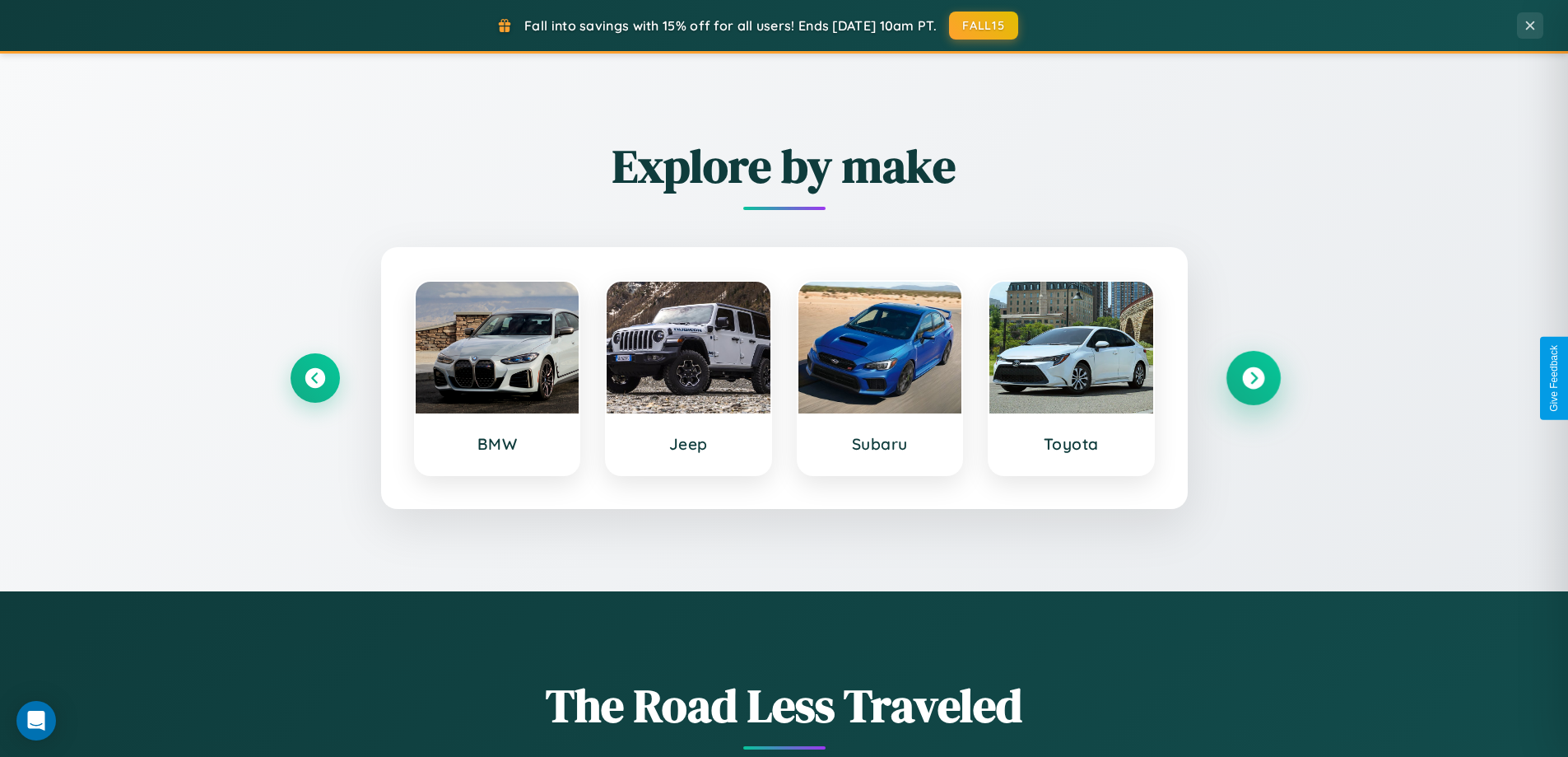
click at [1253, 378] on icon at bounding box center [1253, 378] width 22 height 22
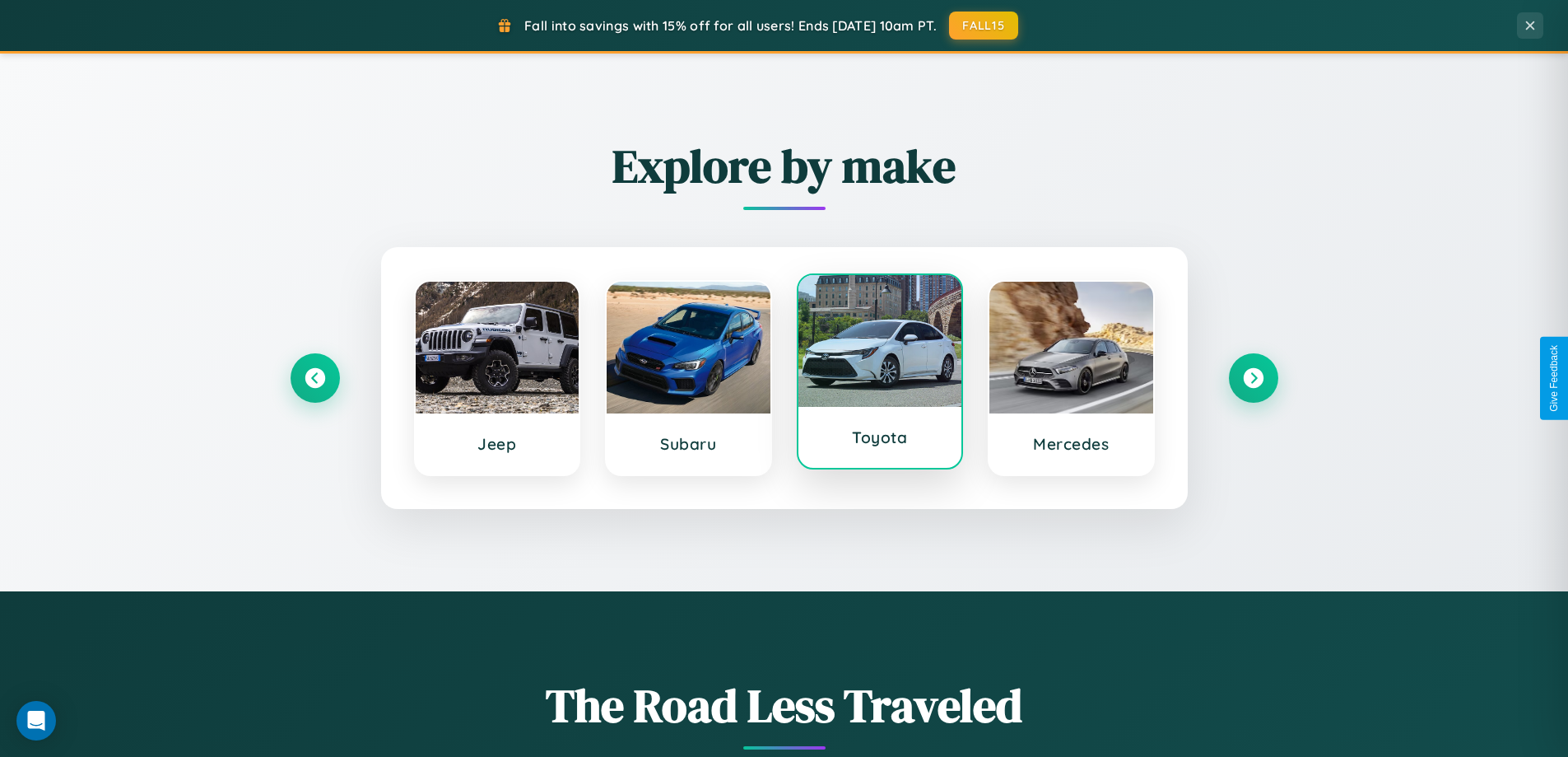
click at [879, 371] on div at bounding box center [880, 340] width 164 height 132
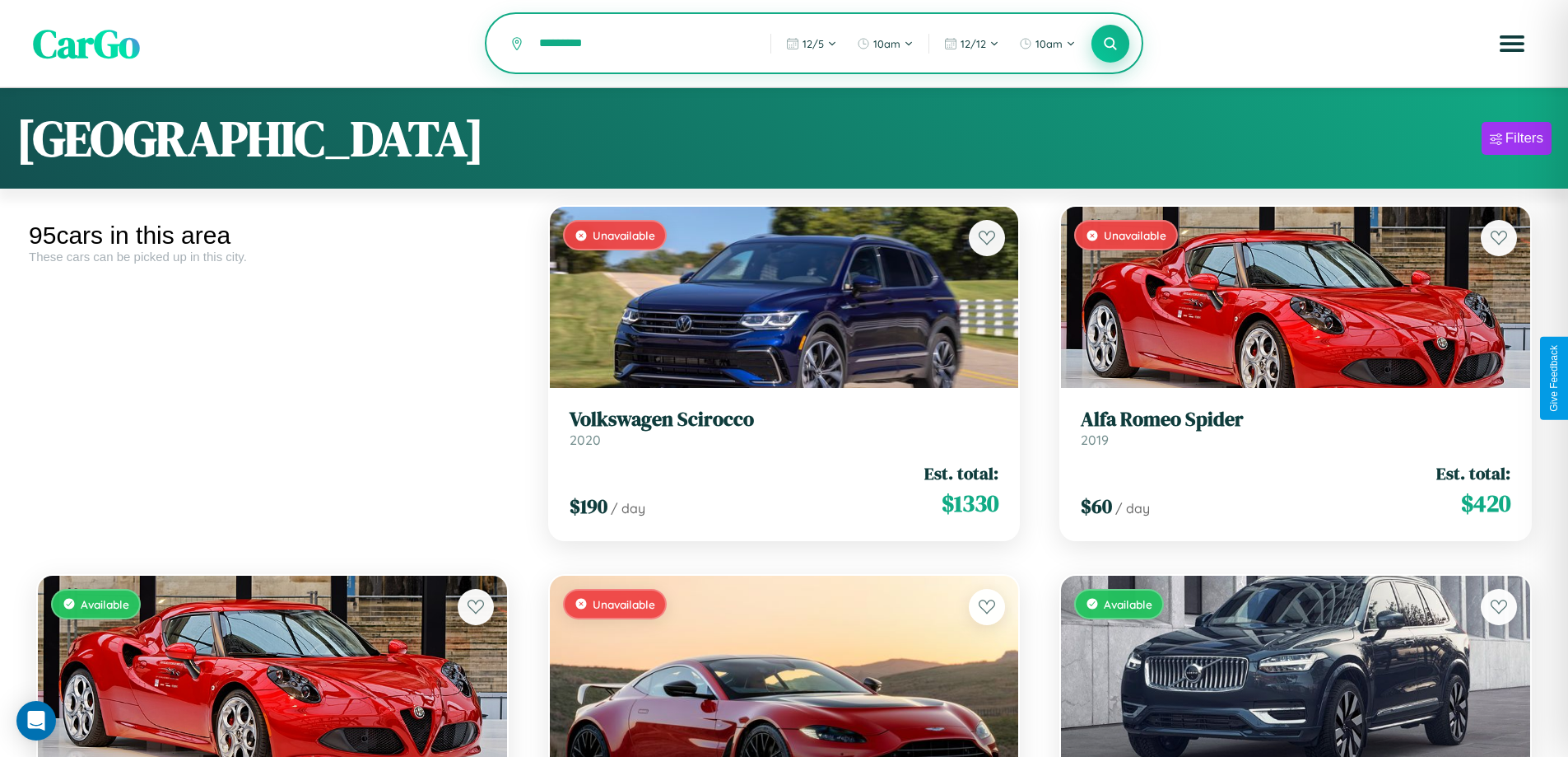
type input "*********"
click at [1111, 45] on icon at bounding box center [1111, 43] width 16 height 16
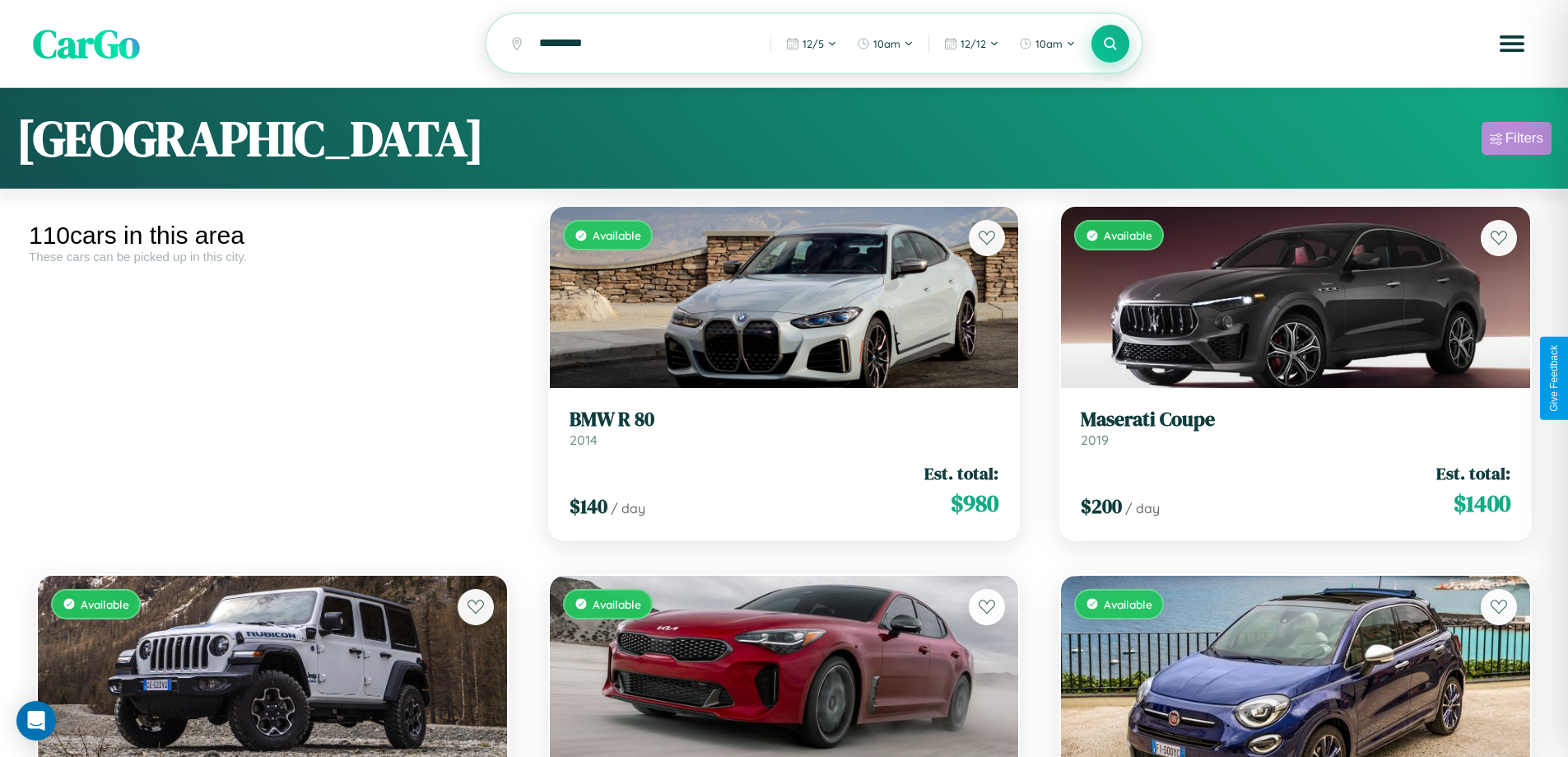
click at [1516, 141] on div "Filters" at bounding box center [1524, 137] width 38 height 16
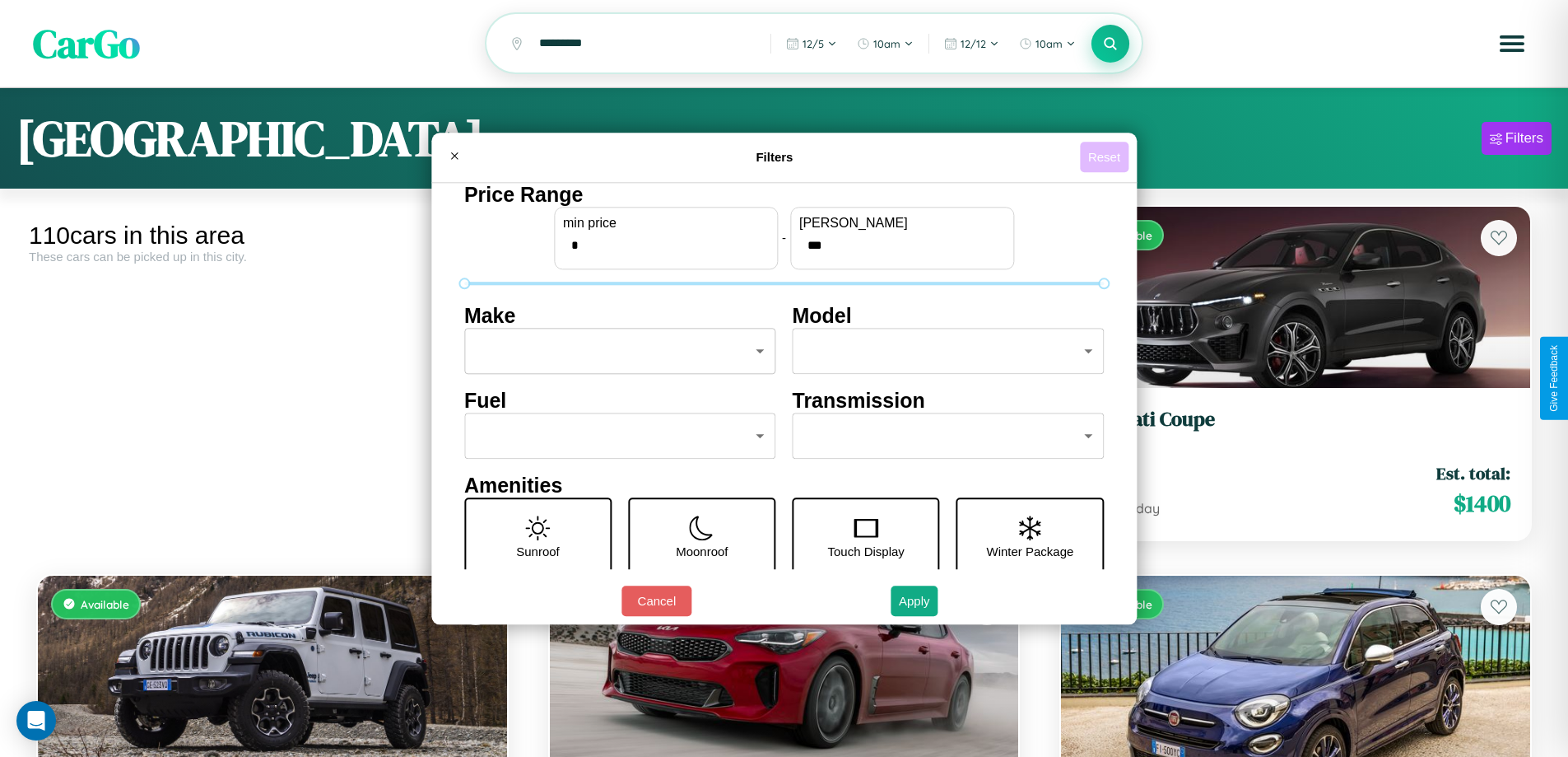
click at [1106, 156] on button "Reset" at bounding box center [1104, 157] width 48 height 30
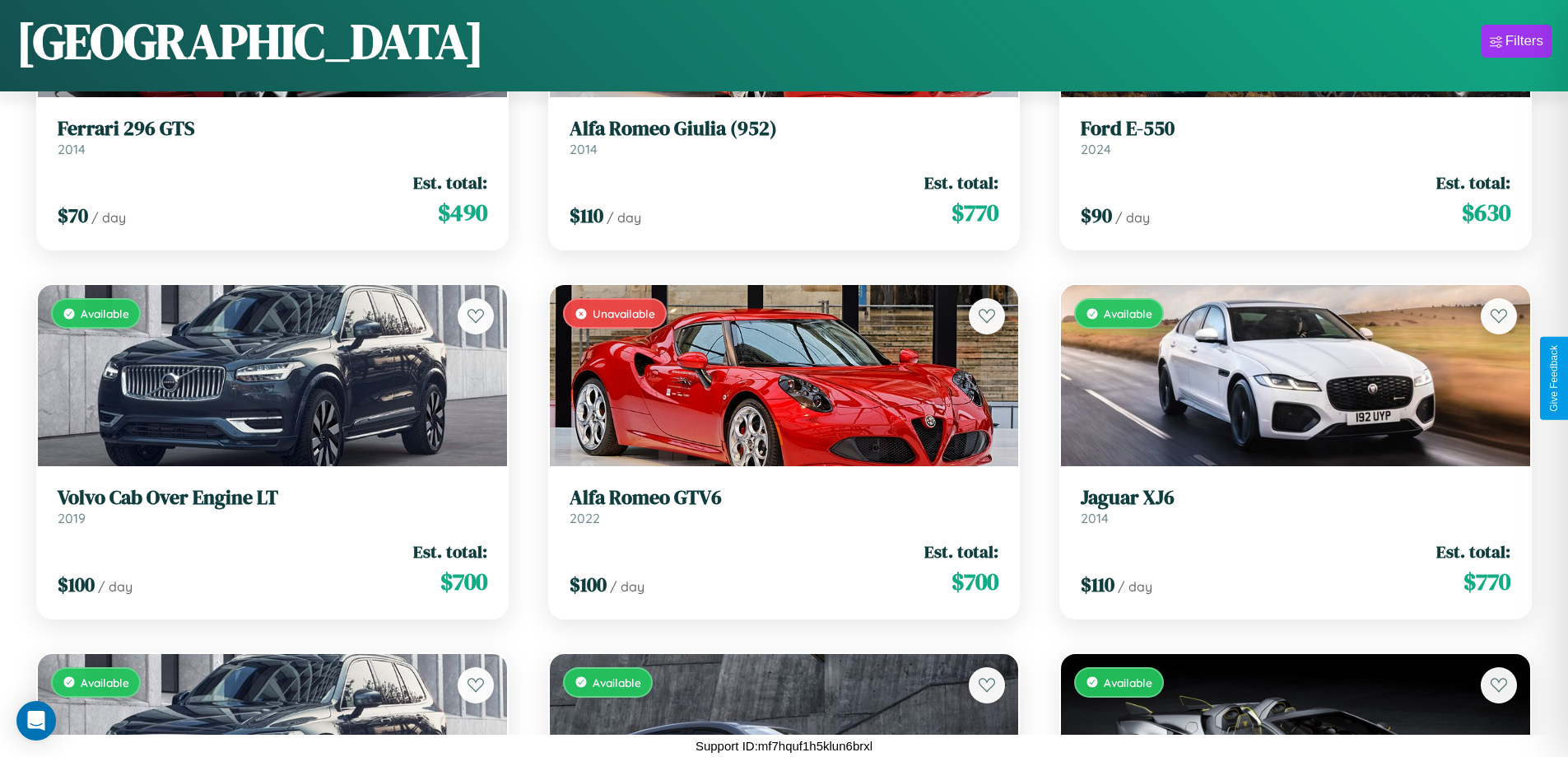
scroll to position [7239, 0]
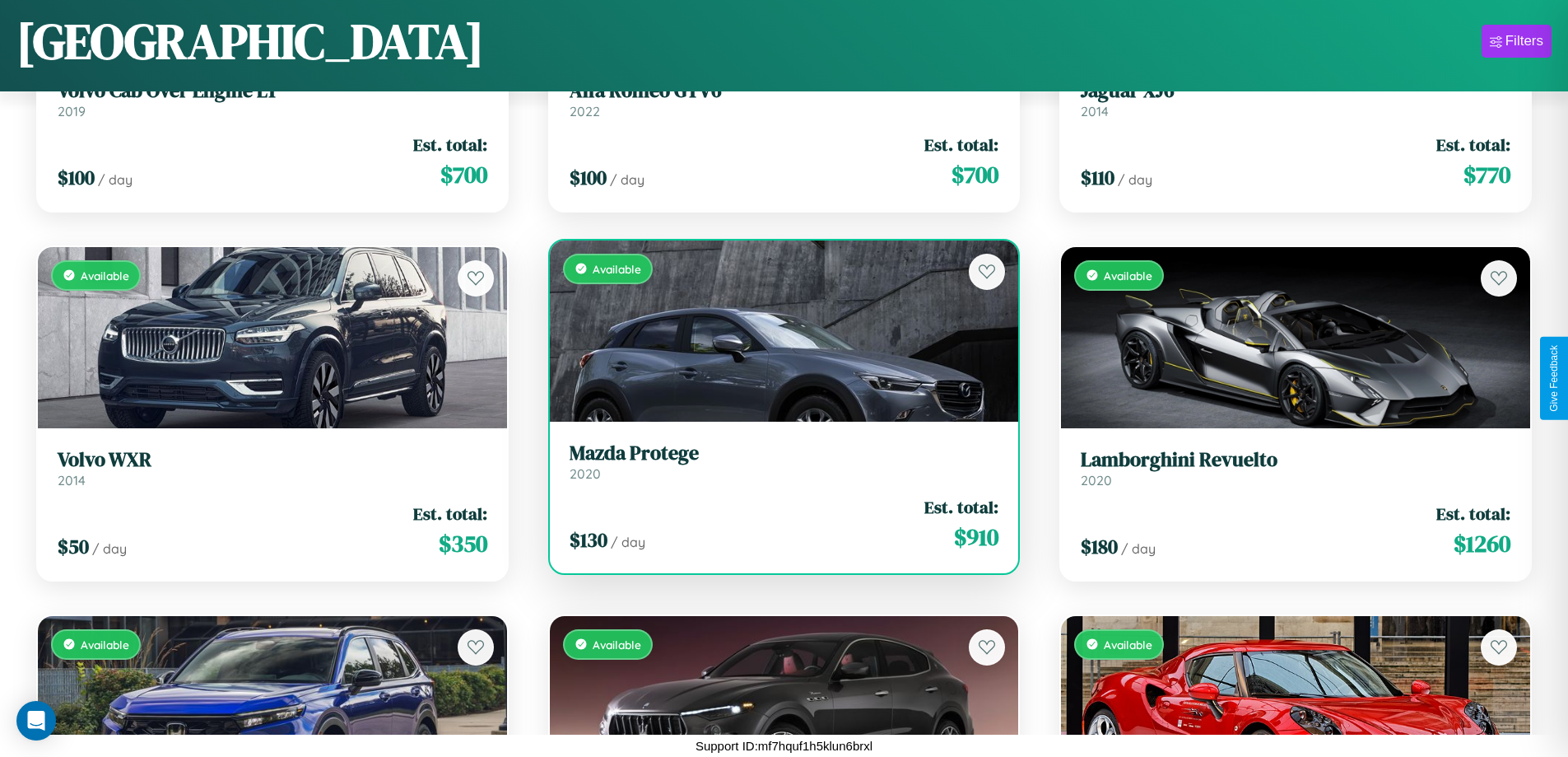
click at [777, 465] on h3 "Mazda Protege" at bounding box center [785, 453] width 430 height 24
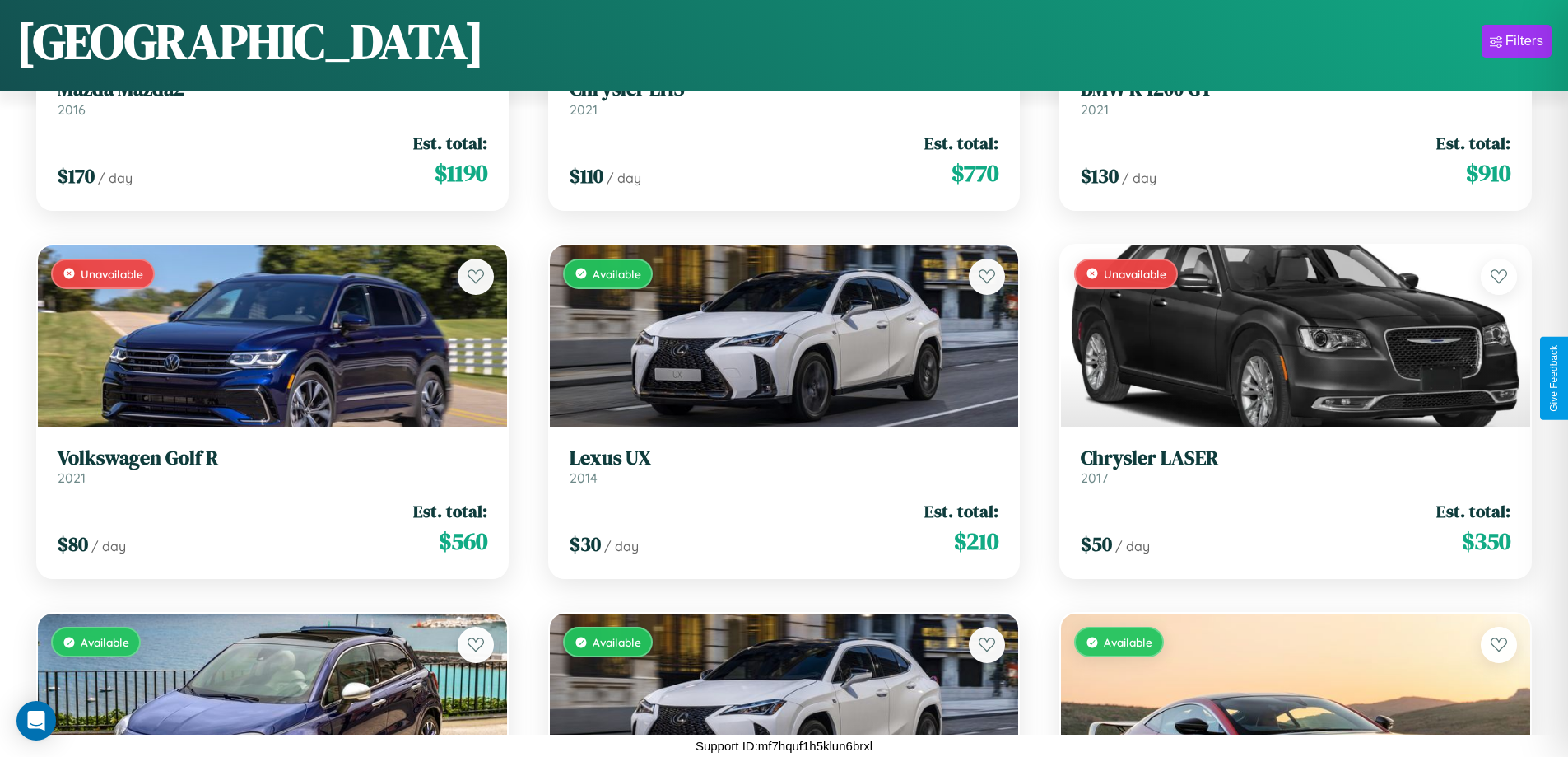
scroll to position [12772, 0]
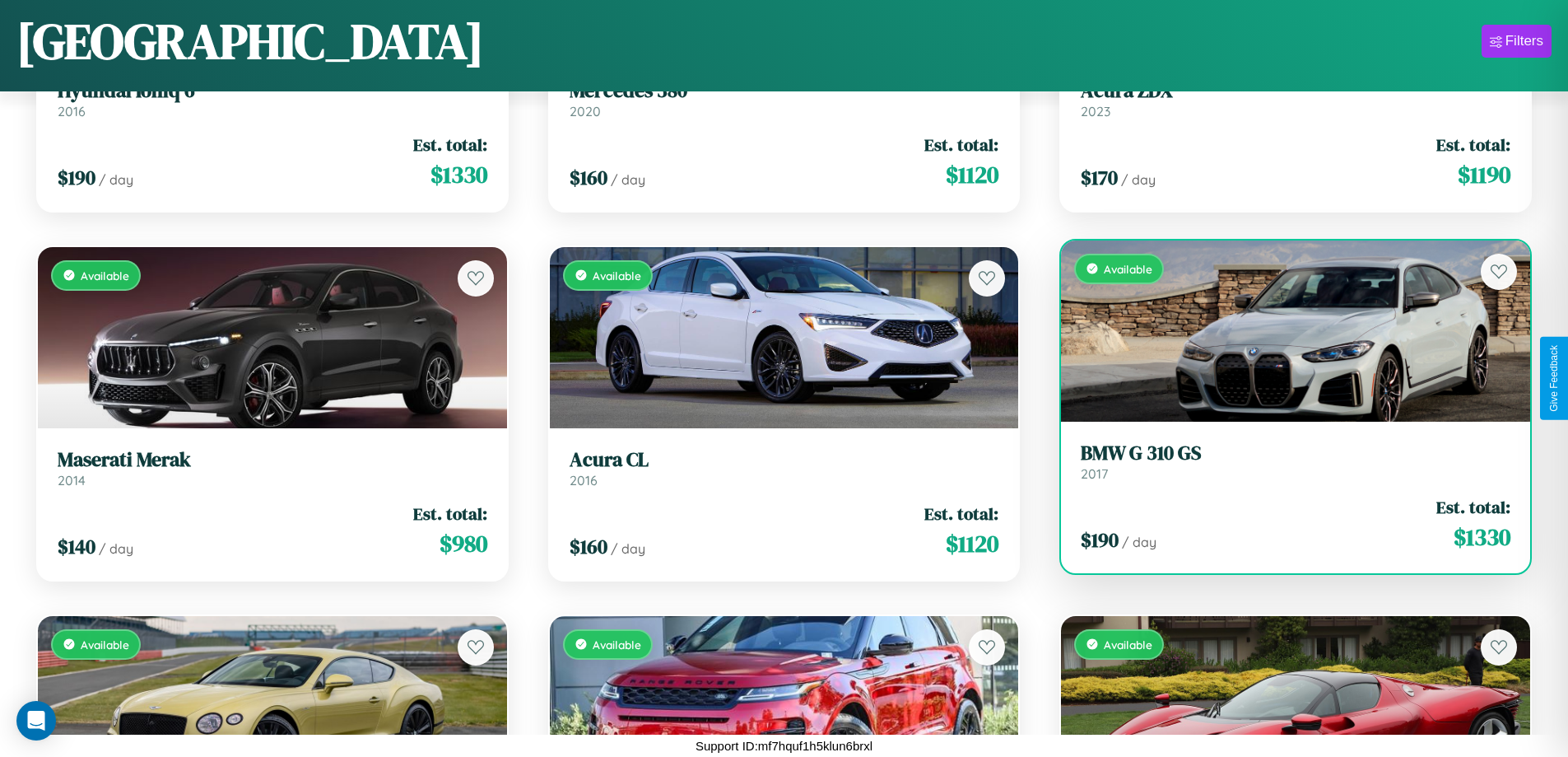
click at [1285, 468] on link "BMW G 310 GS 2017" at bounding box center [1295, 461] width 430 height 41
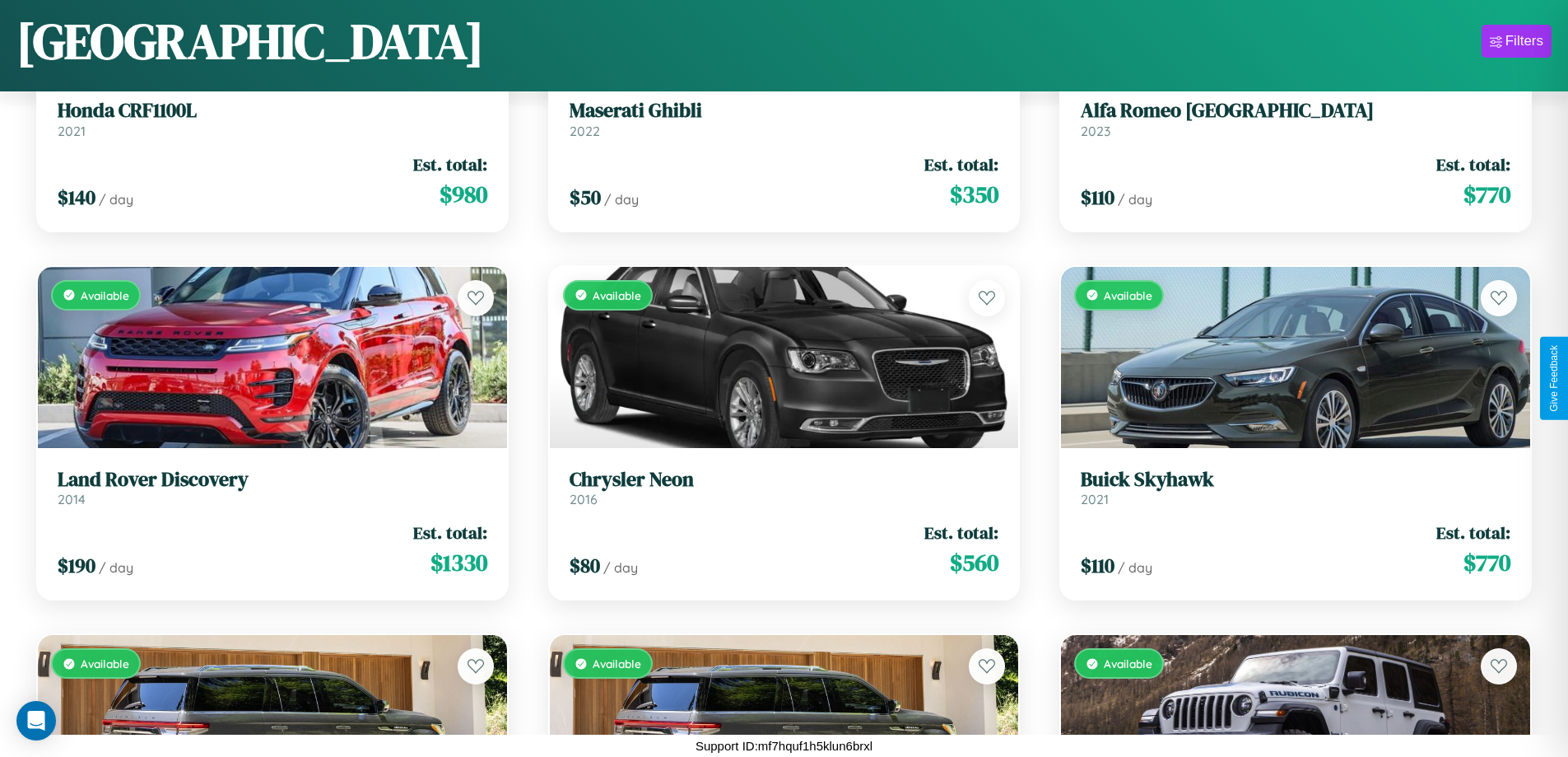
scroll to position [4780, 0]
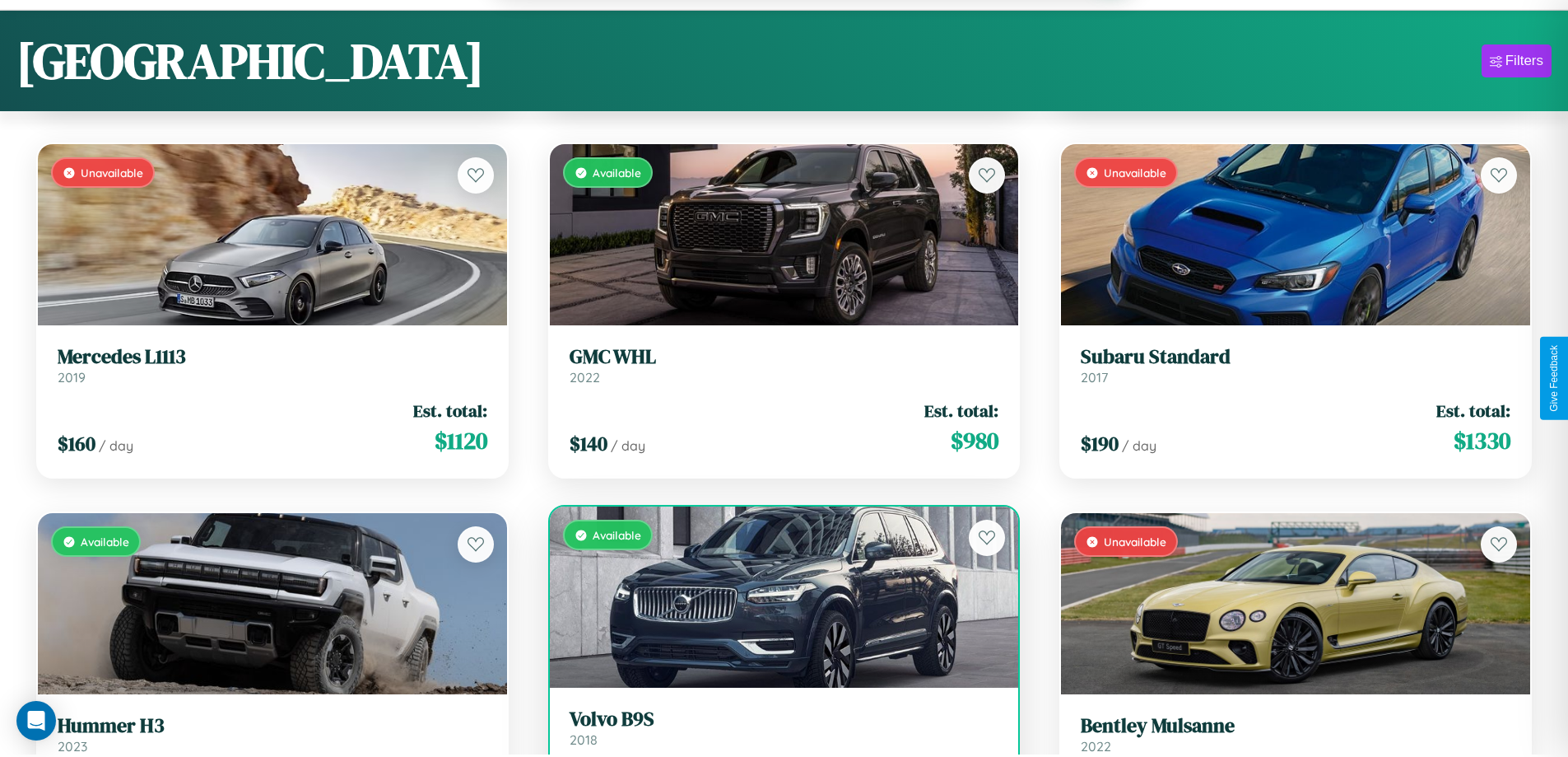
click at [777, 736] on link "Volvo B9S 2018" at bounding box center [785, 728] width 430 height 41
